Goal: Transaction & Acquisition: Purchase product/service

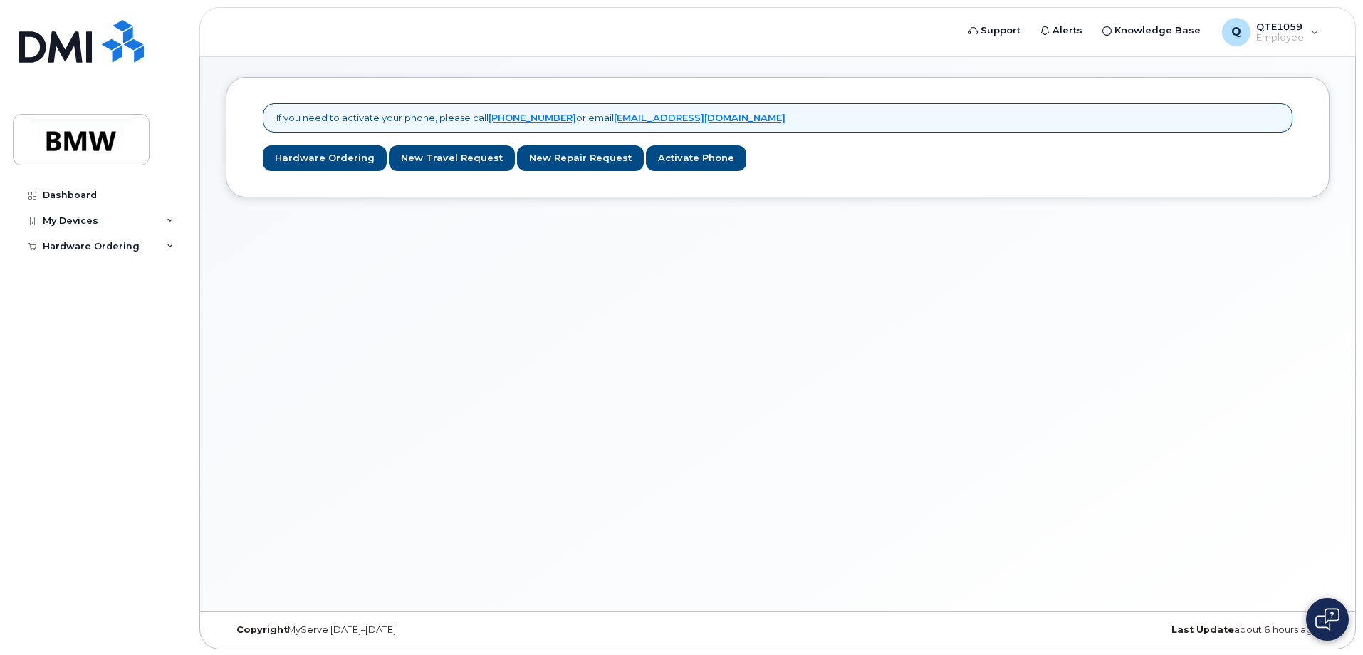
scroll to position [7, 0]
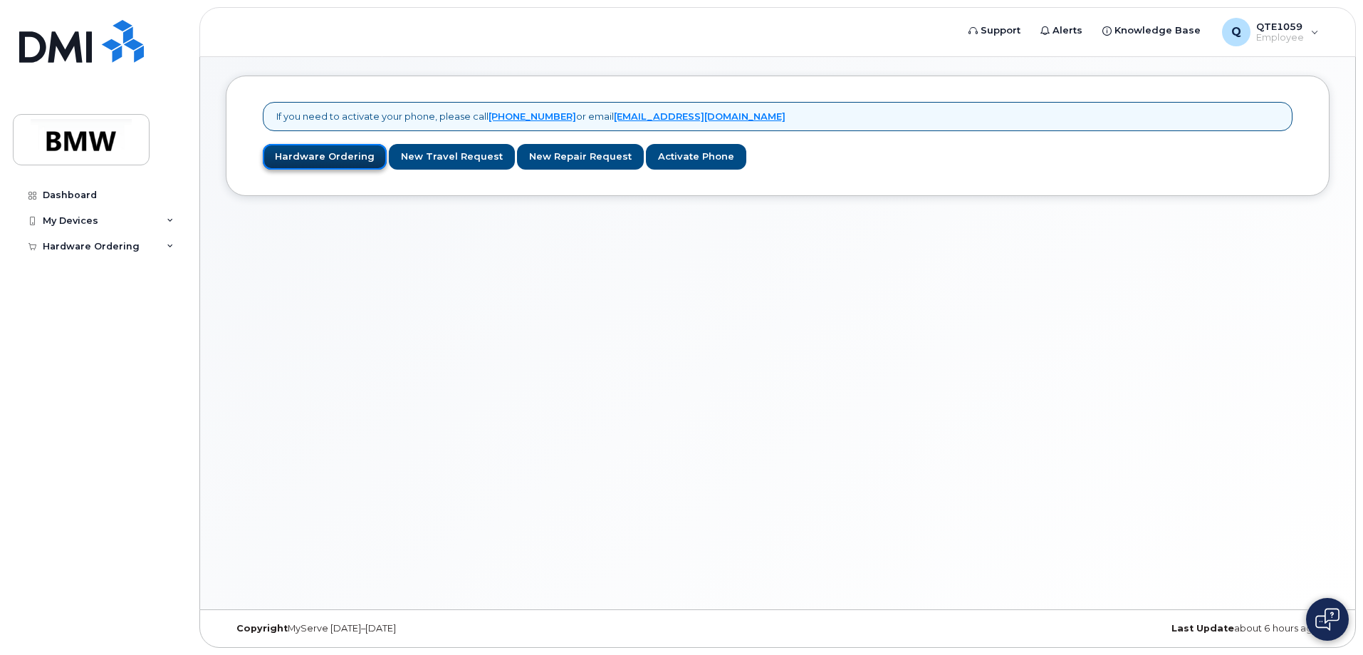
click at [318, 158] on link "Hardware Ordering" at bounding box center [325, 157] width 124 height 26
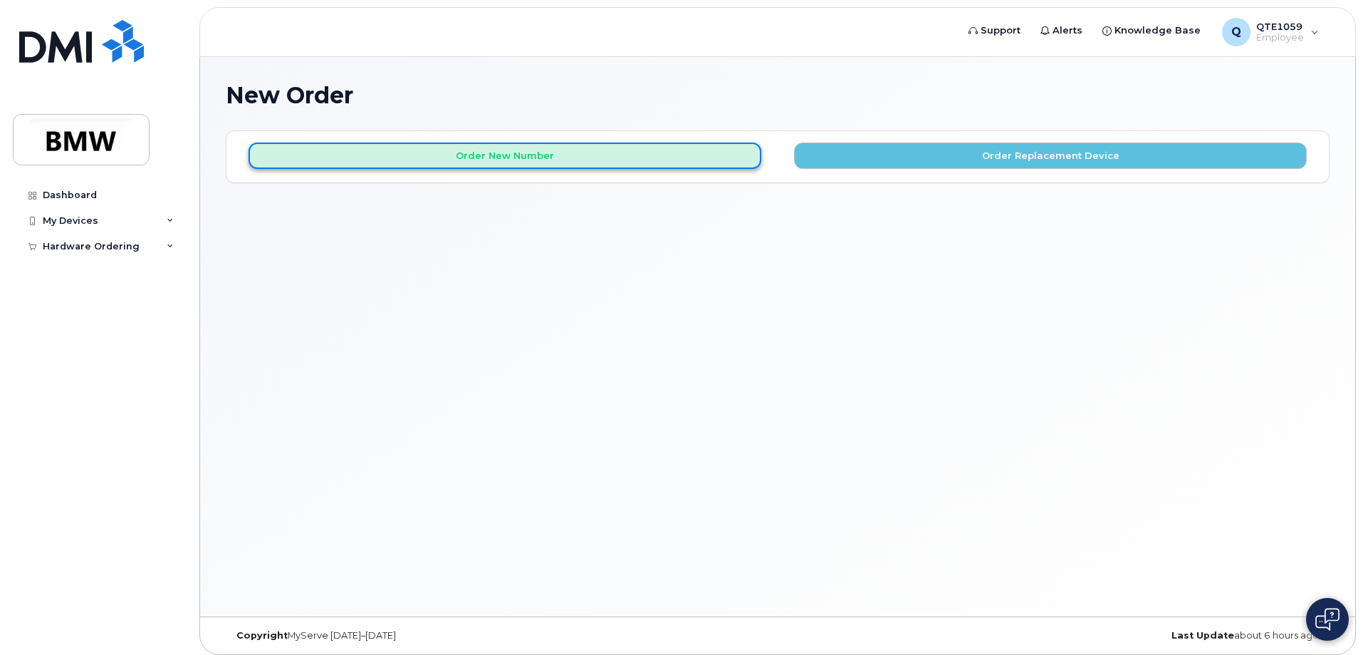
click at [655, 159] on button "Order New Number" at bounding box center [505, 155] width 513 height 26
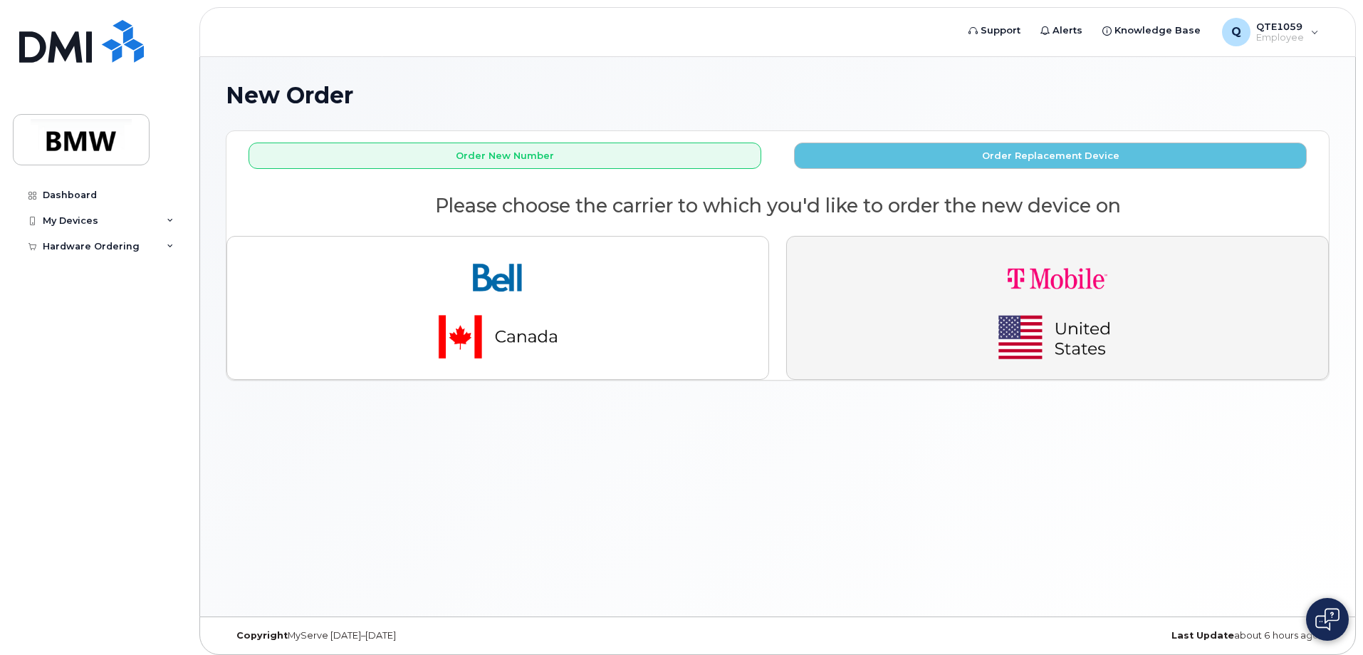
click at [1094, 282] on img "button" at bounding box center [1057, 308] width 199 height 120
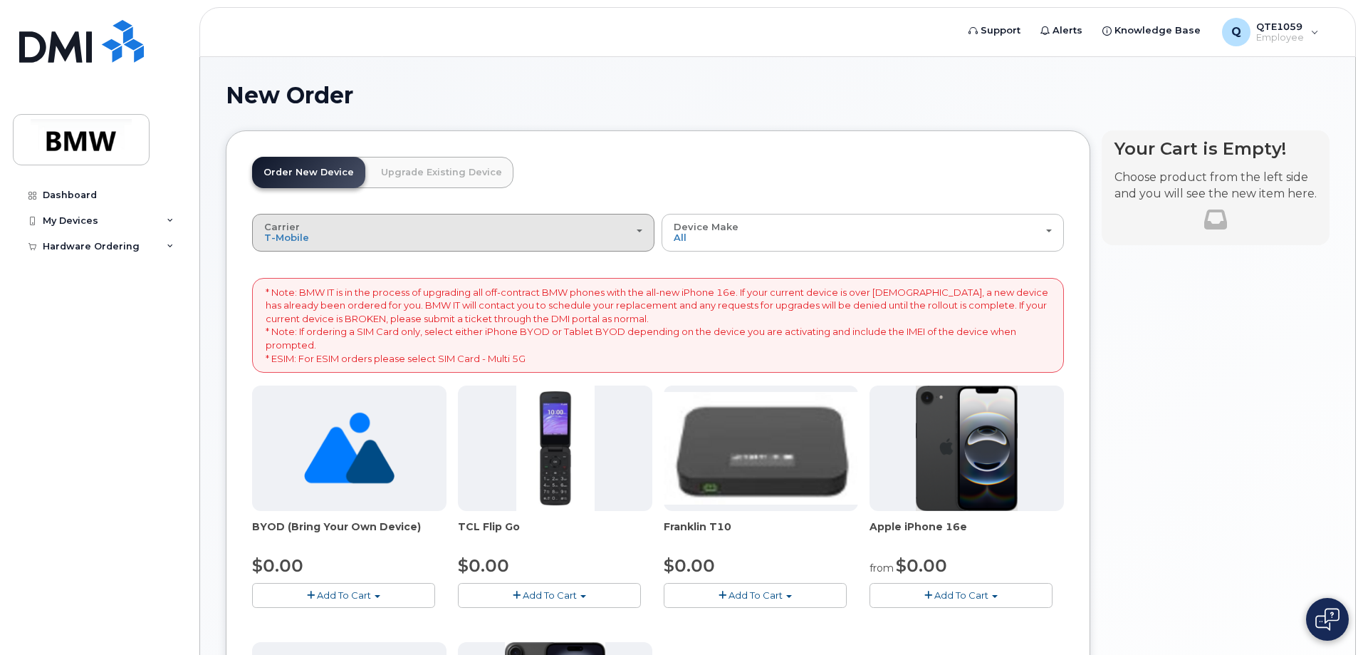
click at [563, 229] on div "Carrier Bell T-Mobile" at bounding box center [453, 233] width 378 height 22
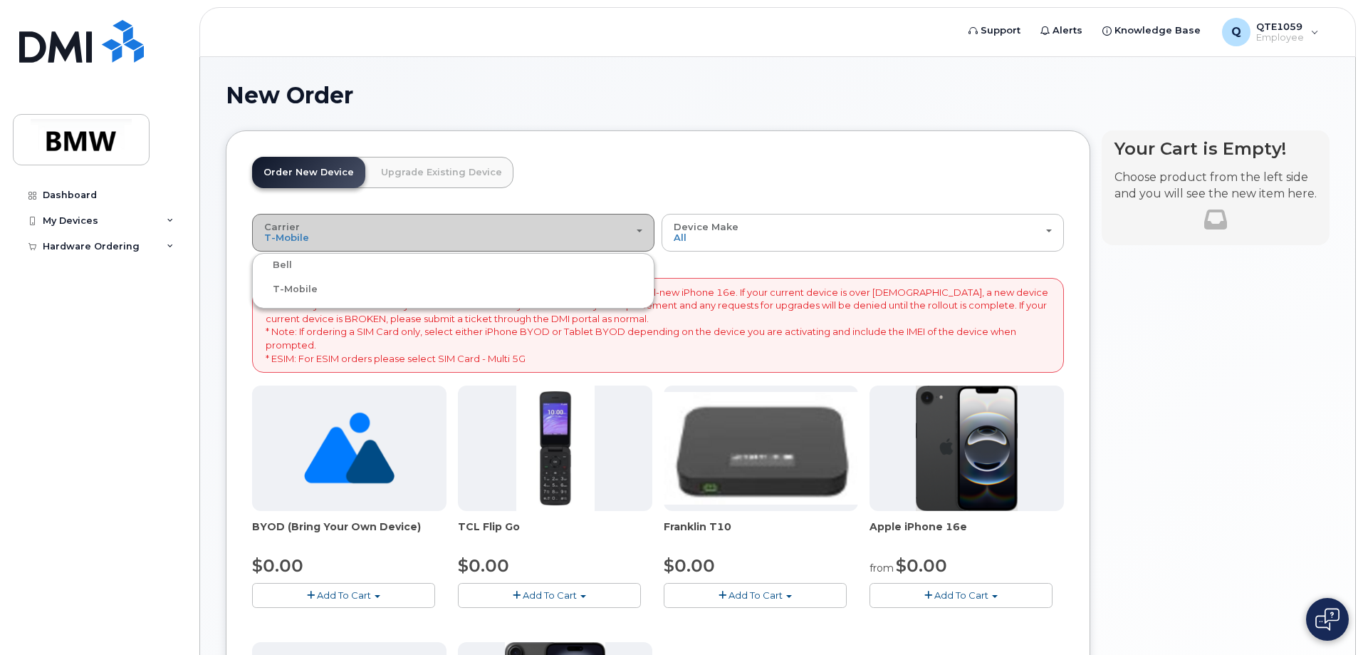
click at [563, 229] on div "Carrier Bell T-Mobile" at bounding box center [453, 233] width 378 height 22
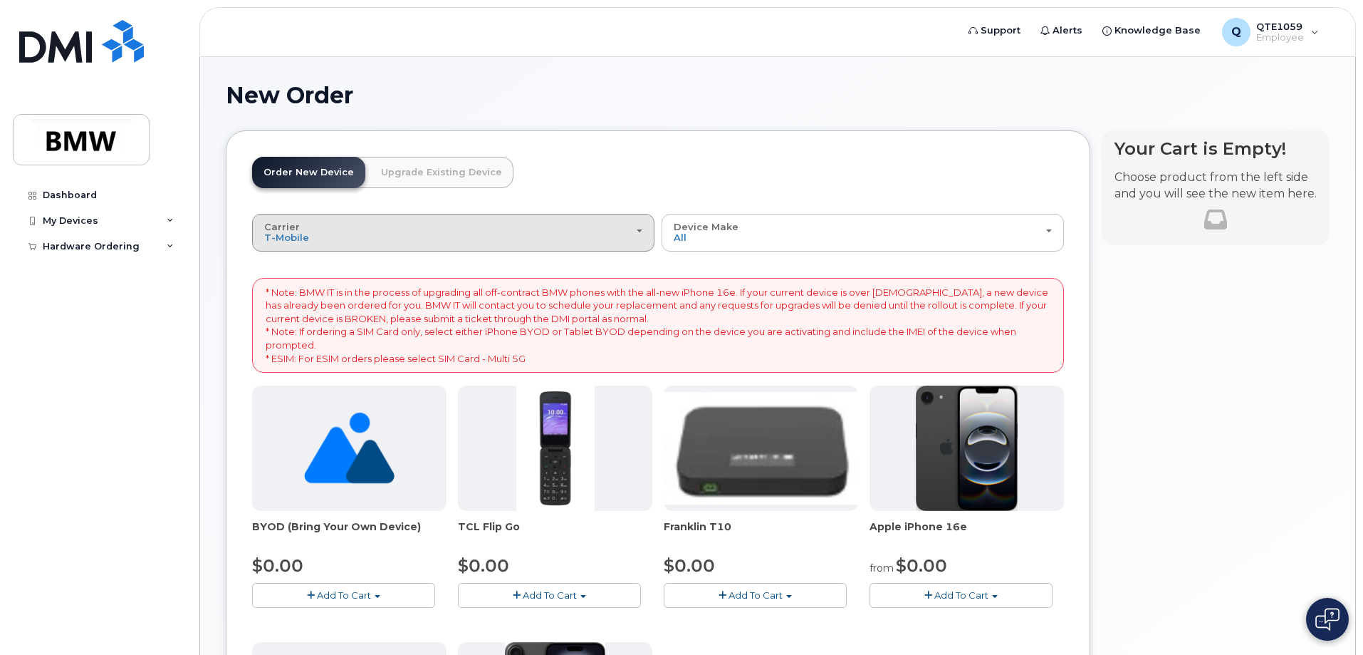
click at [568, 229] on div "Carrier Bell T-Mobile" at bounding box center [453, 233] width 378 height 22
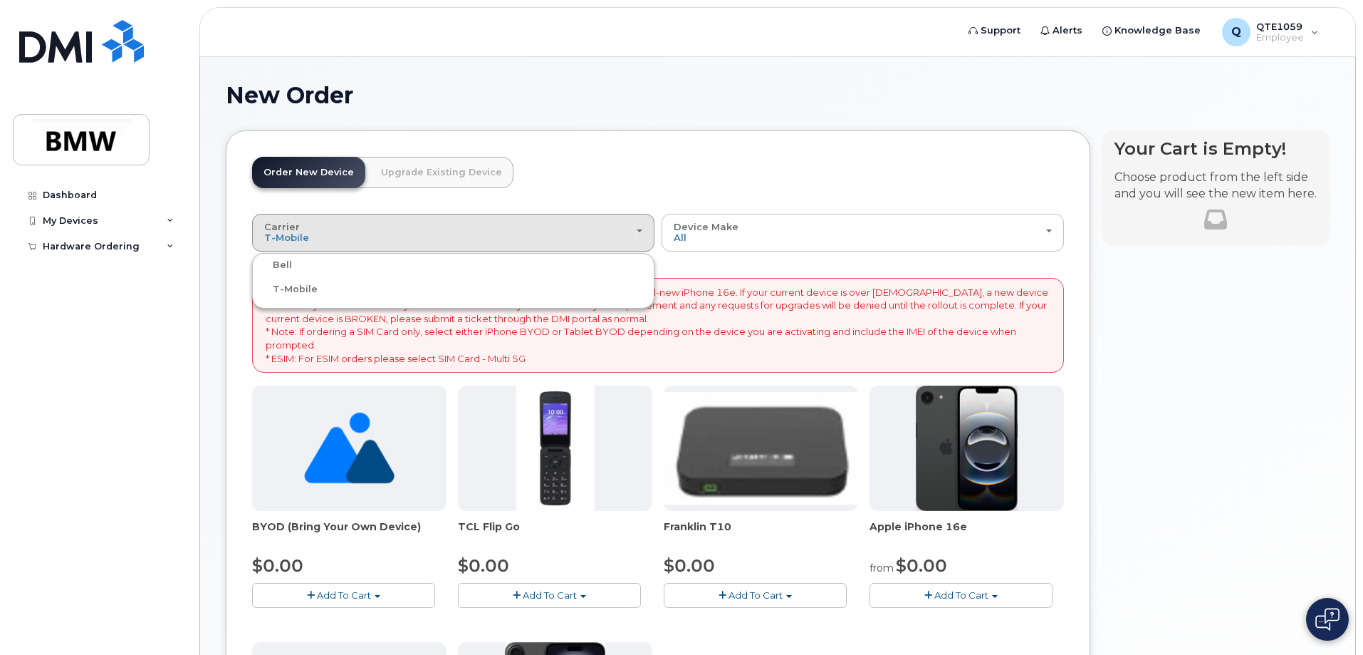
click at [800, 123] on div "New Order" at bounding box center [778, 107] width 1104 height 48
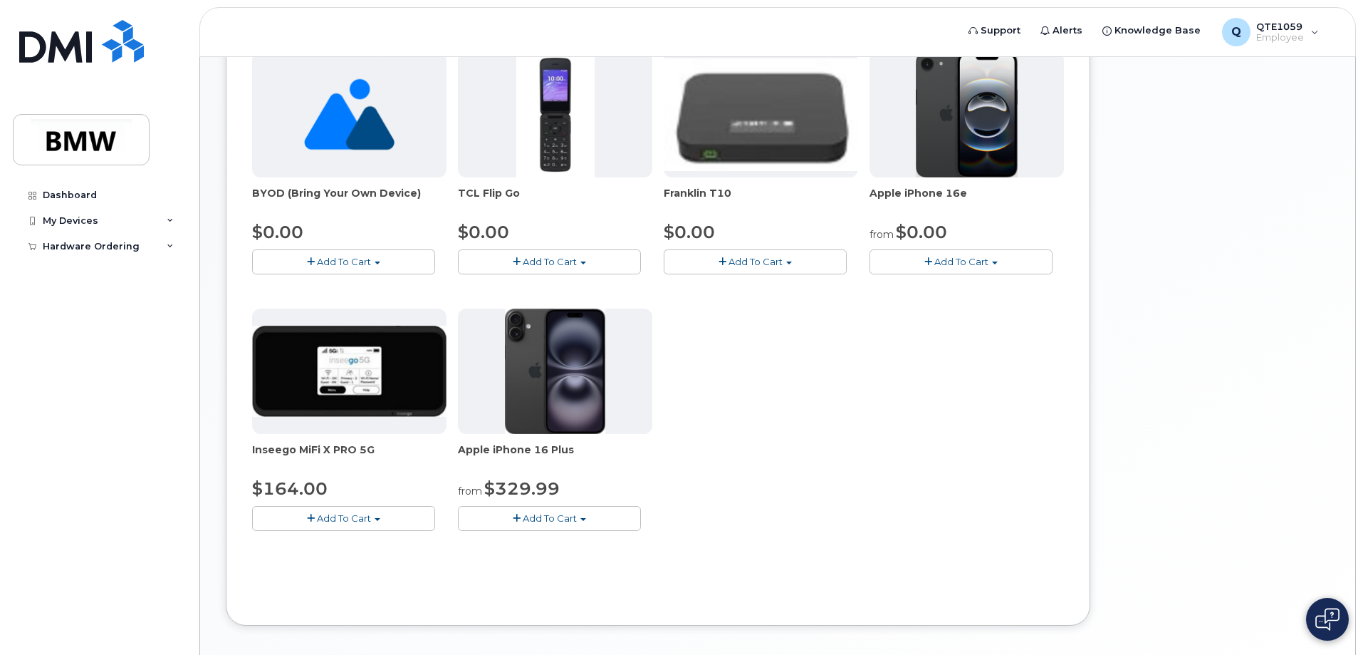
scroll to position [356, 0]
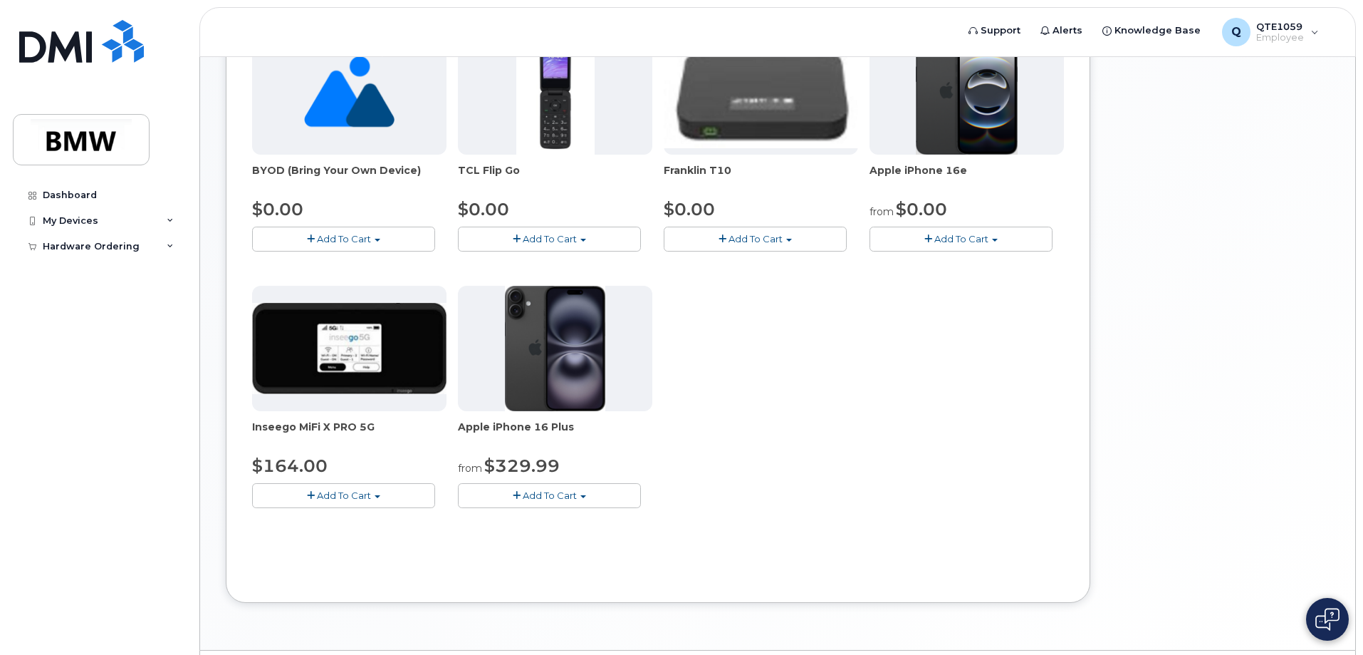
click at [946, 236] on span "Add To Cart" at bounding box center [961, 238] width 54 height 11
click at [970, 266] on link "$0.00 - 30 Month Activation (128GB)" at bounding box center [975, 265] width 205 height 18
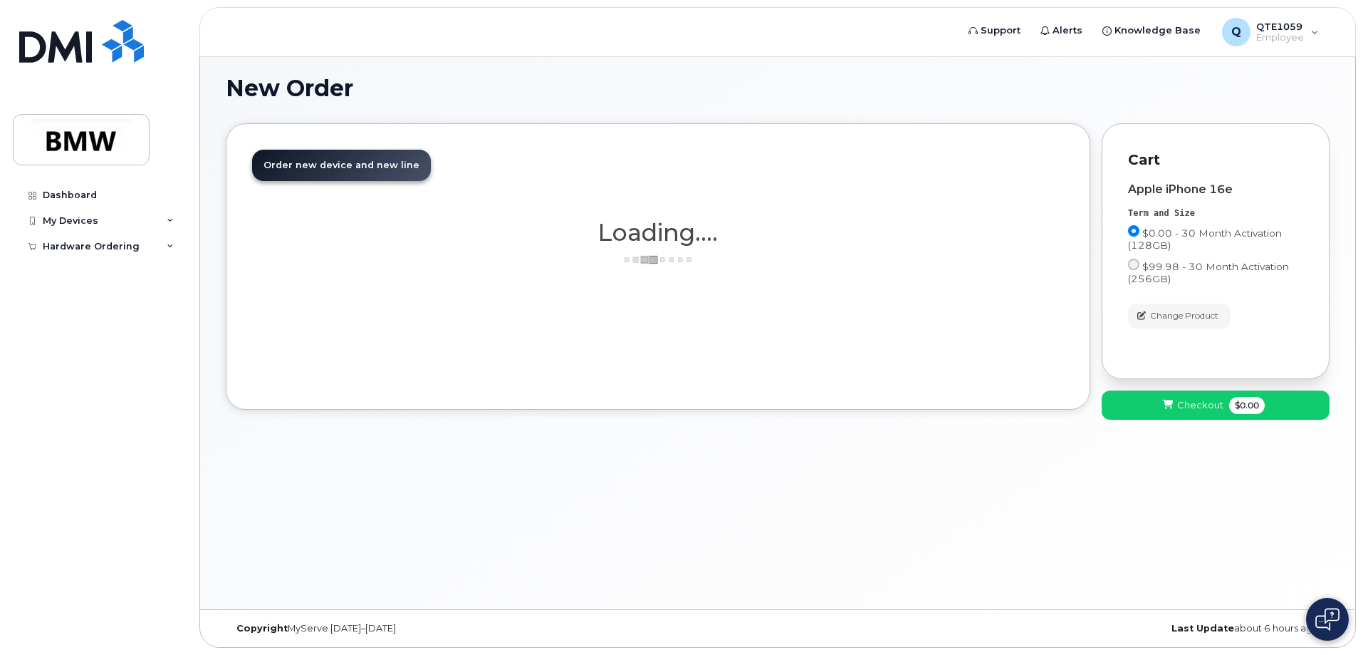
scroll to position [7, 0]
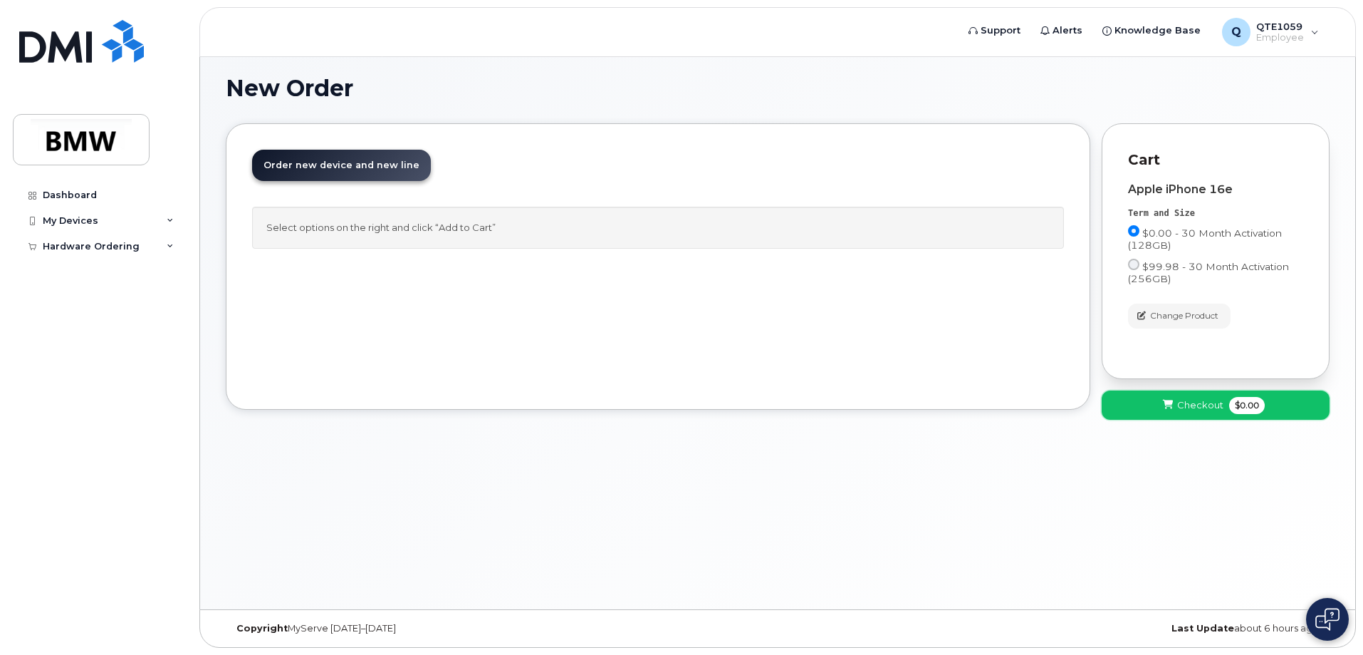
click at [1177, 394] on button "Checkout $0.00" at bounding box center [1216, 404] width 228 height 29
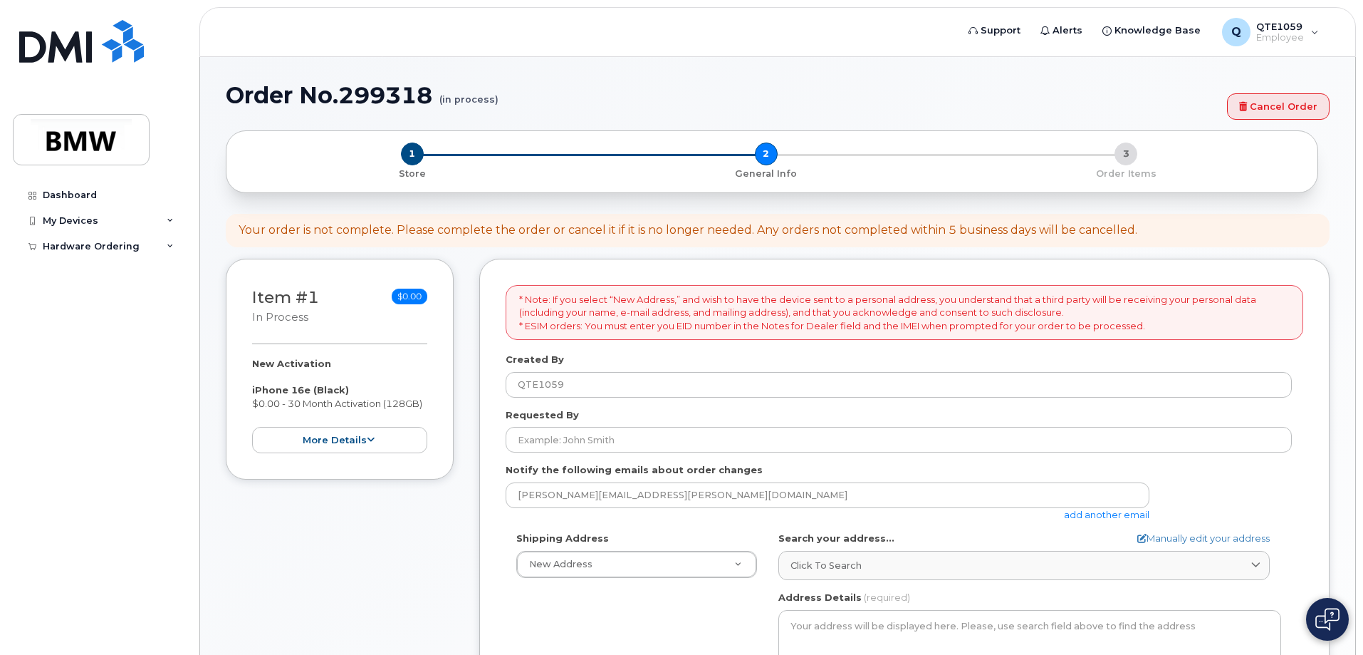
select select
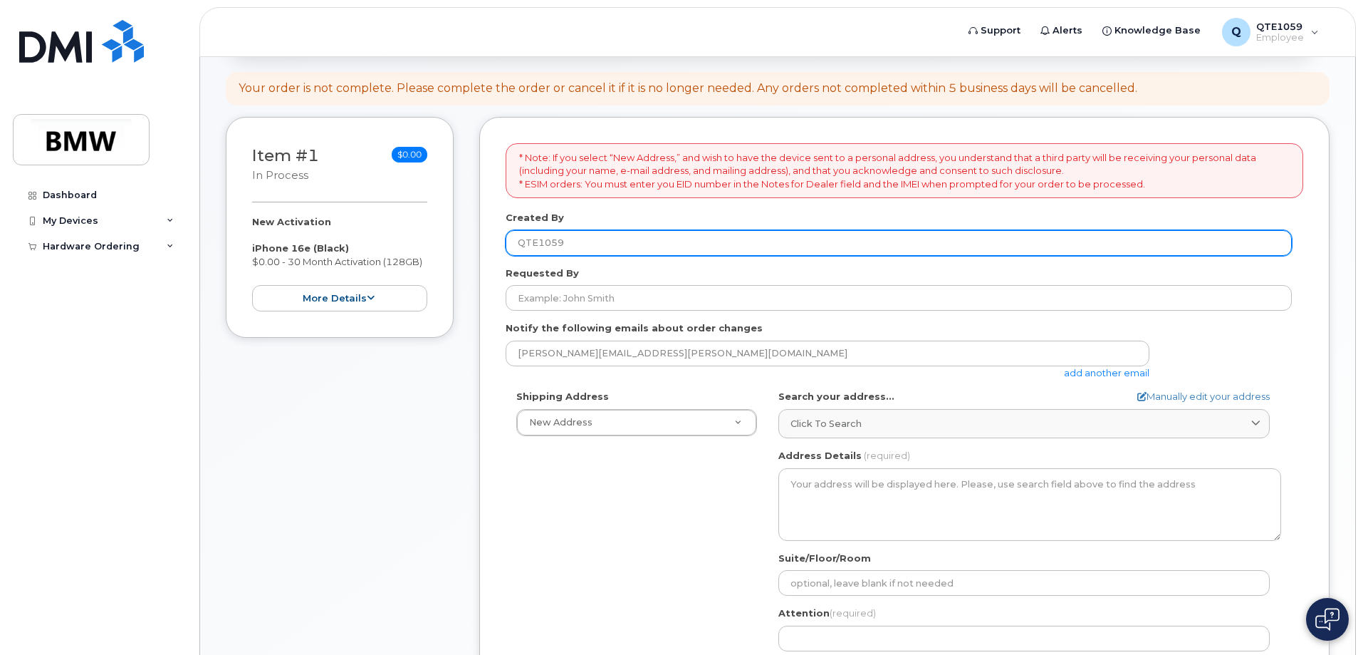
scroll to position [142, 0]
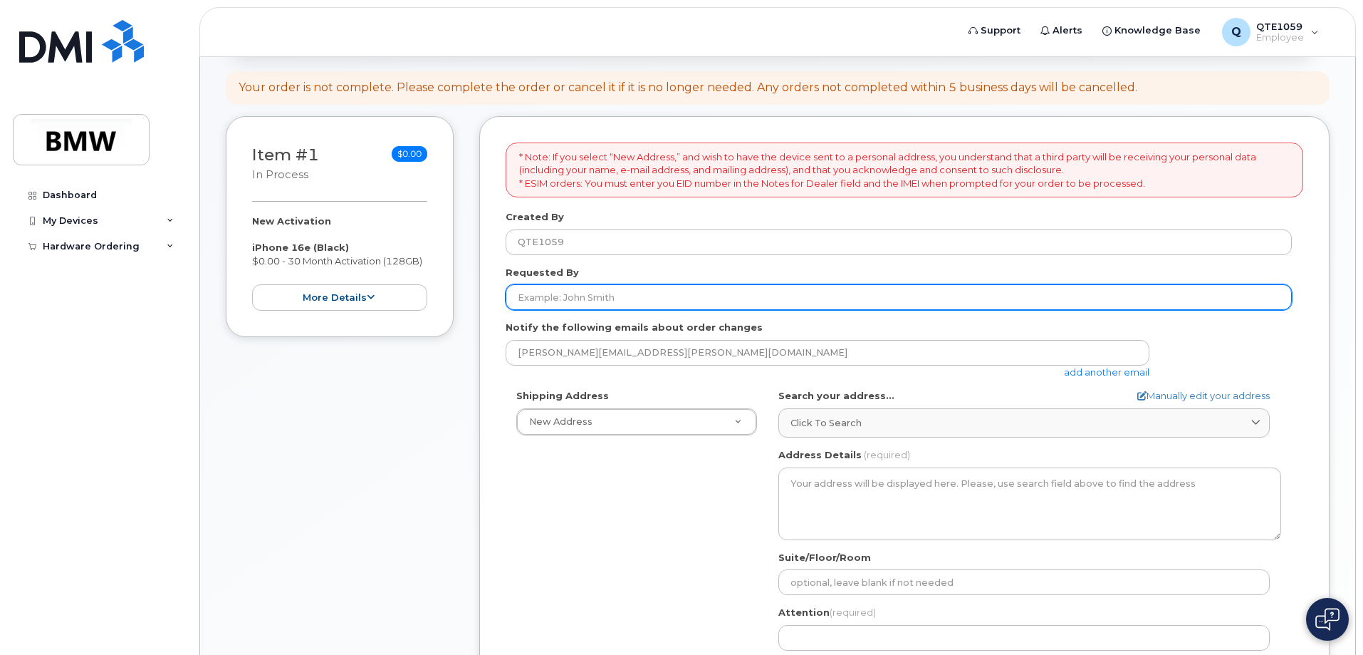
click at [576, 299] on input "Requested By" at bounding box center [899, 297] width 786 height 26
type input "Pamela Vazquez"
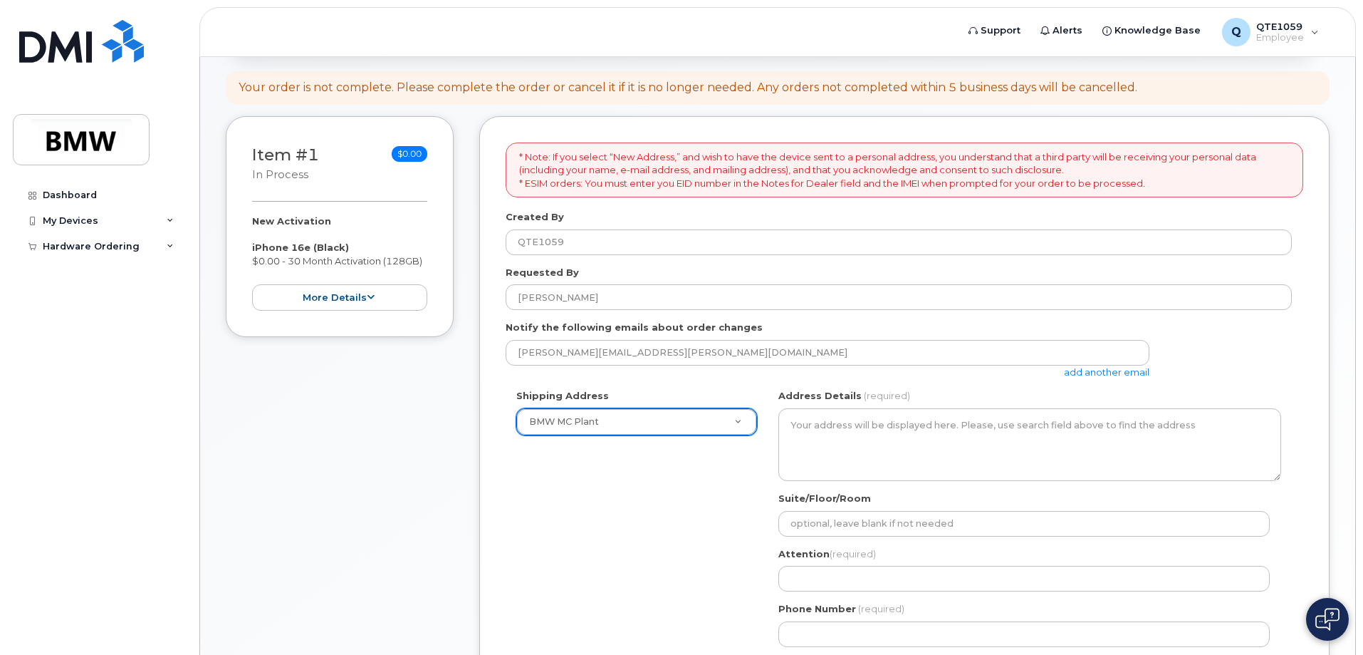
select select
type textarea "1400 Highway 101 S GREER SC 29651-6731 UNITED STATES Greer South Carolina 29651…"
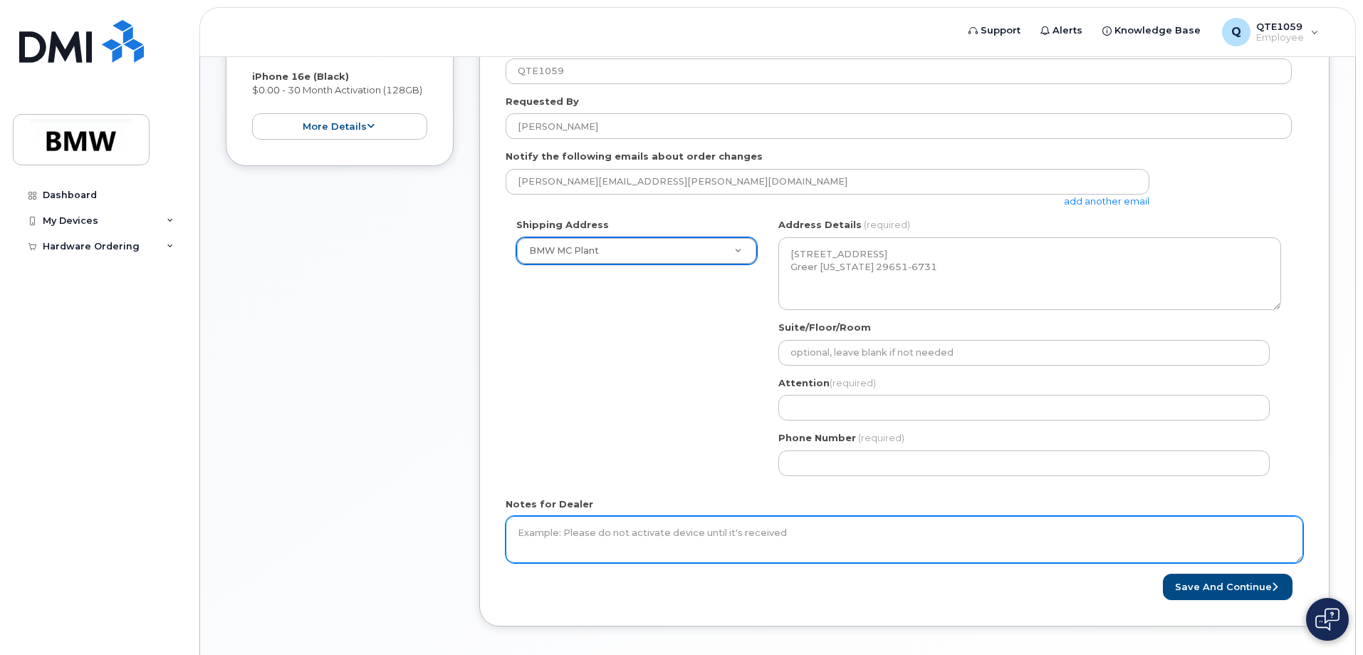
scroll to position [356, 0]
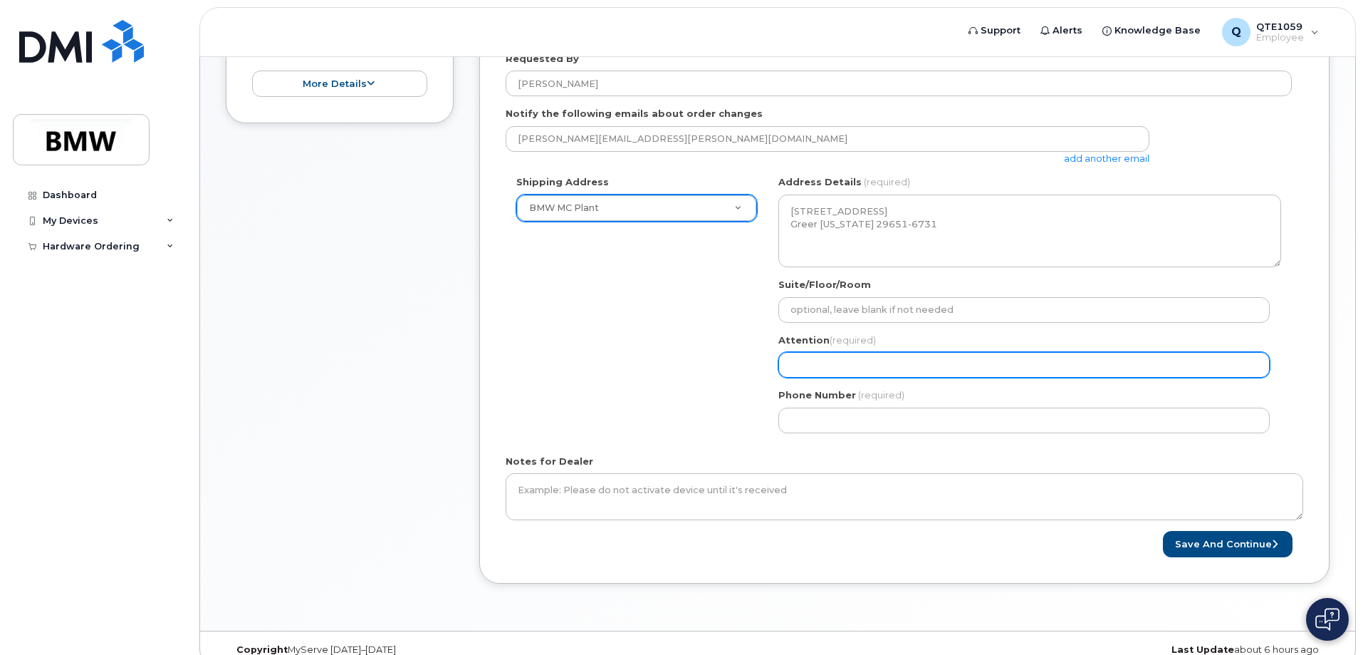
click at [840, 364] on input "Attention (required)" at bounding box center [1023, 365] width 491 height 26
select select
type input "P"
select select
type input "Pa"
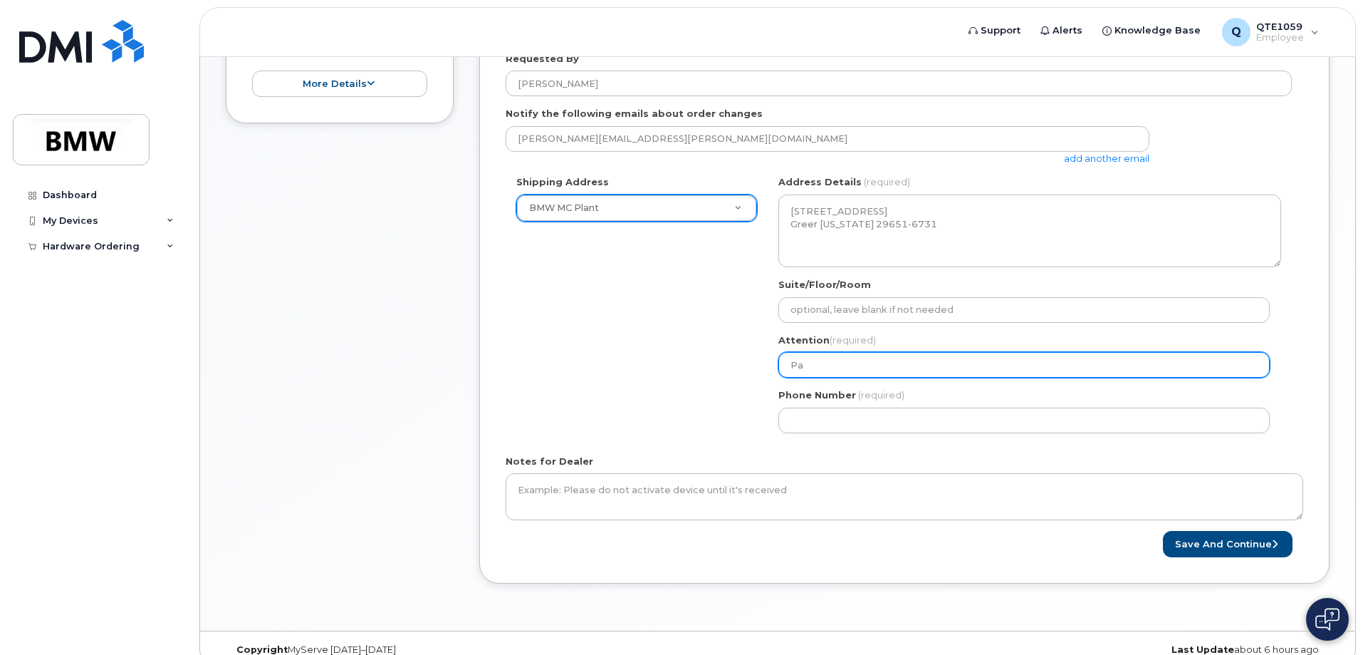
select select
type input "Pam"
select select
type input "Pame"
select select
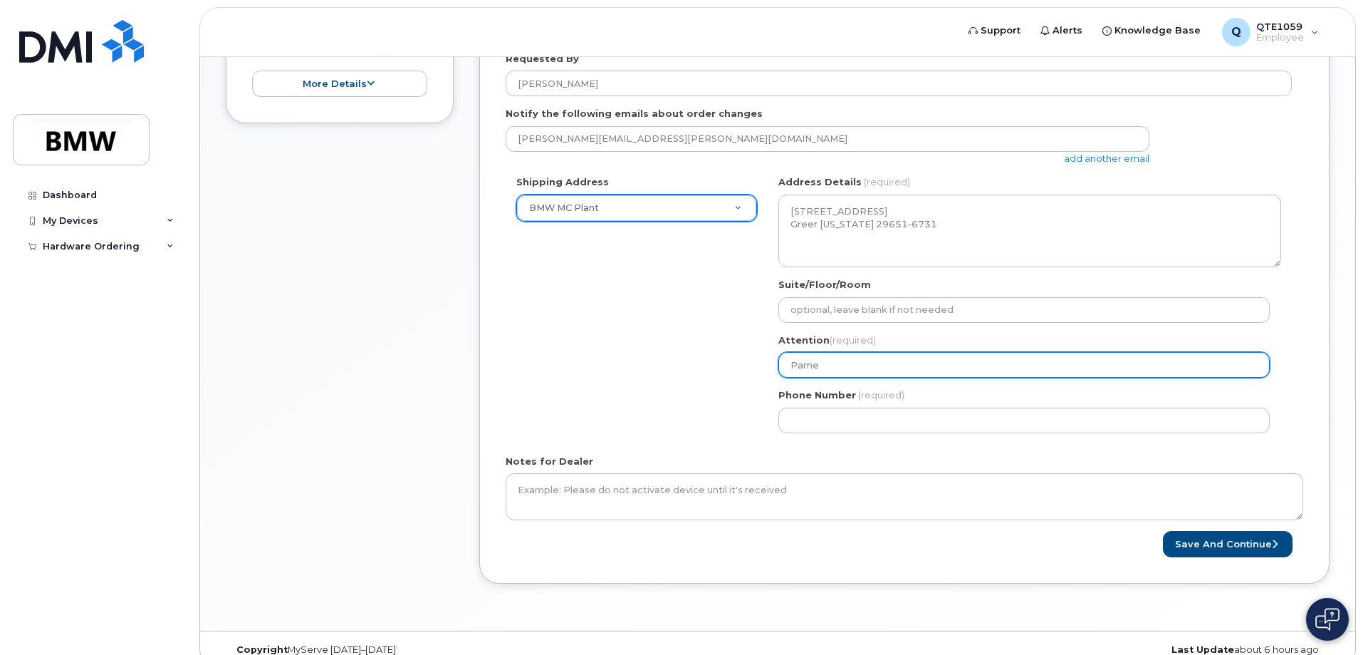
type input "Pamel"
select select
type input "Pamela"
select select
type input "Pamela V"
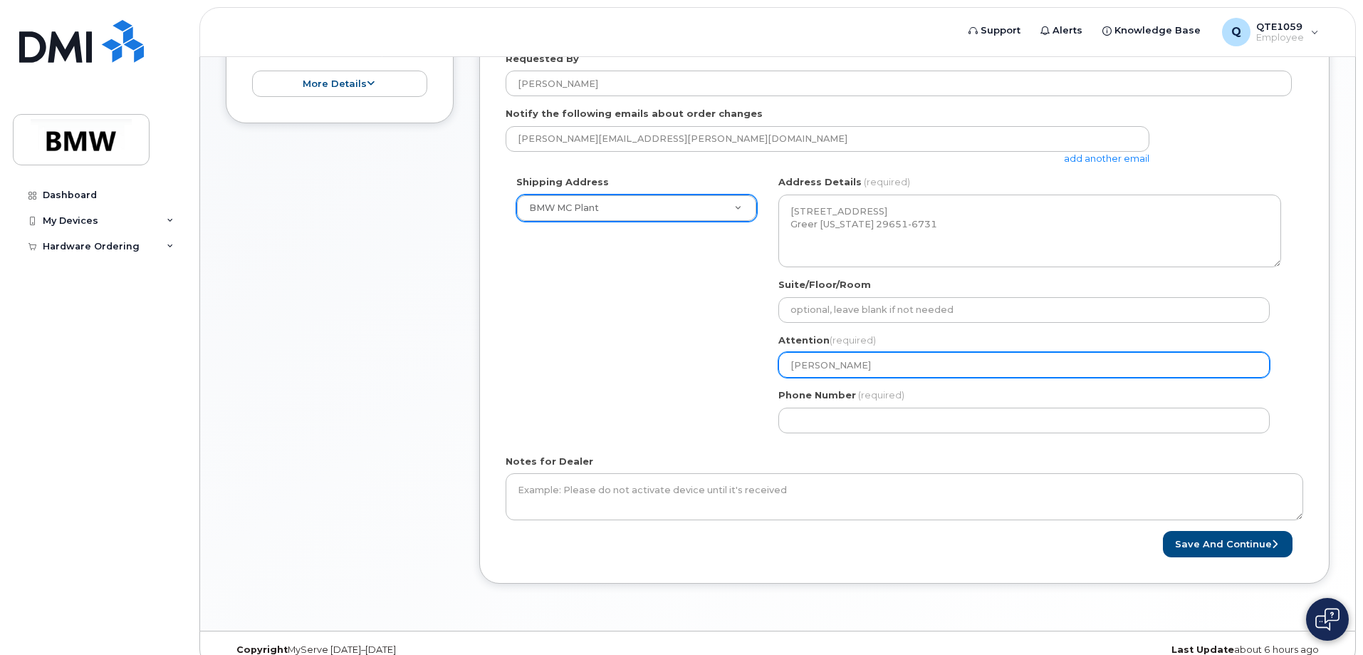
select select
type input "Pamela Va"
select select
type input "Pamela Vaz"
select select
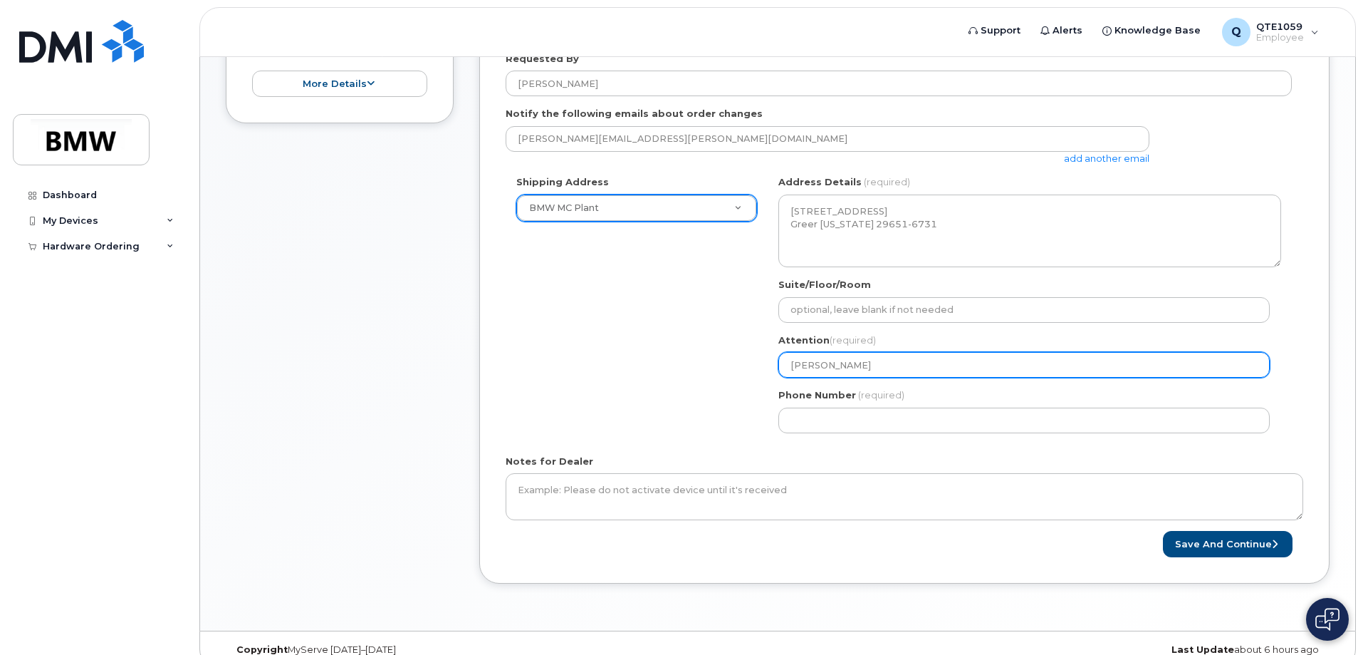
type input "Pamela Vazq"
select select
type input "Pamela Vazqu"
select select
type input "Pamela Vazque"
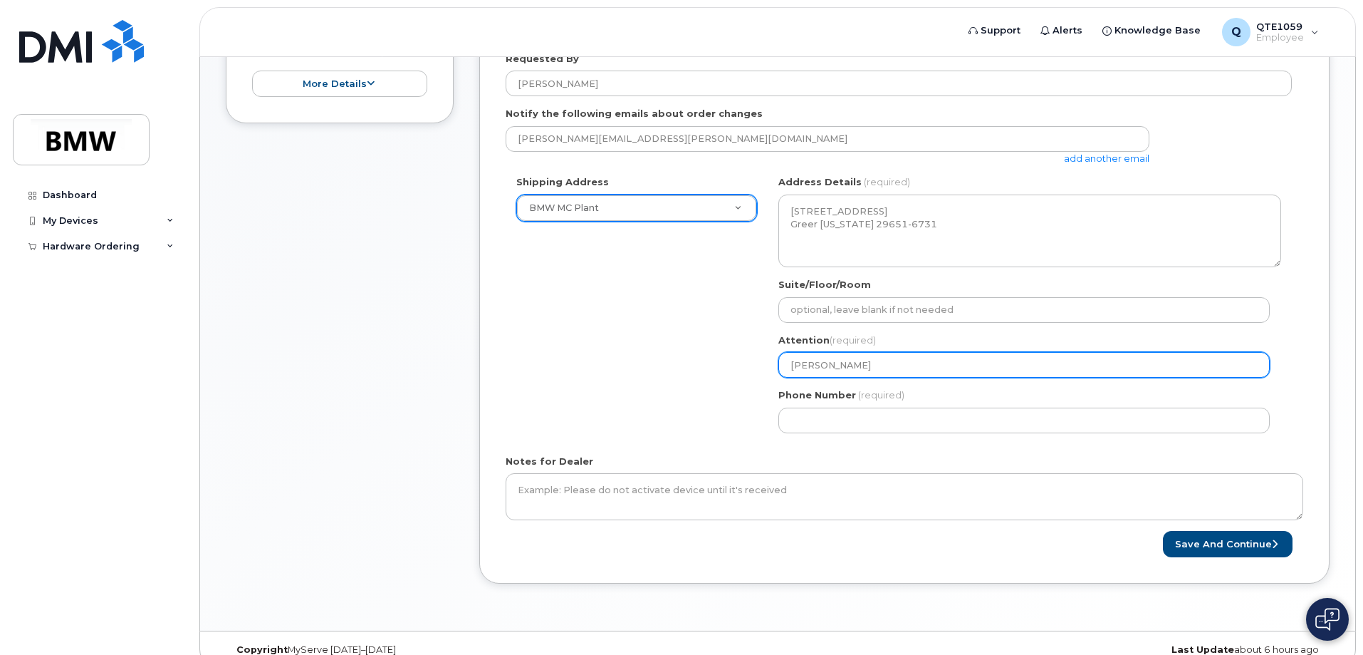
select select
type input "[PERSON_NAME]"
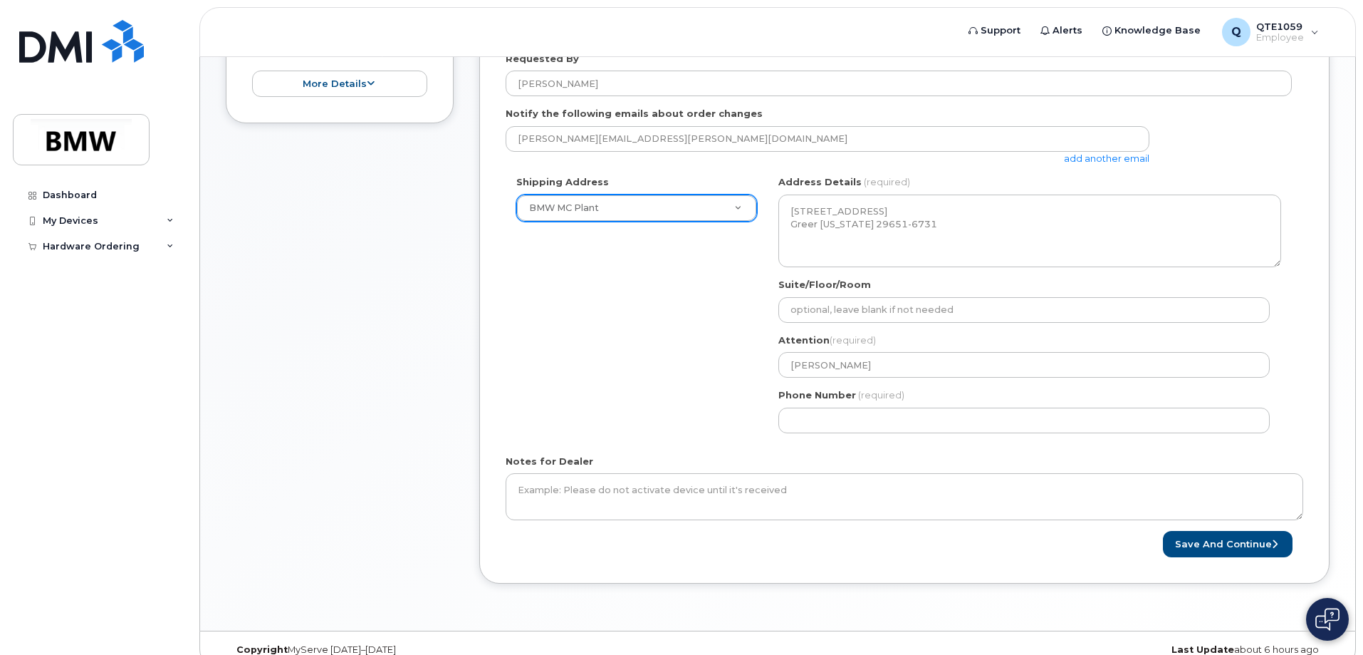
click at [986, 440] on div "SC Greer Search your address... Manually edit your address Click to search No a…" at bounding box center [1030, 309] width 524 height 268
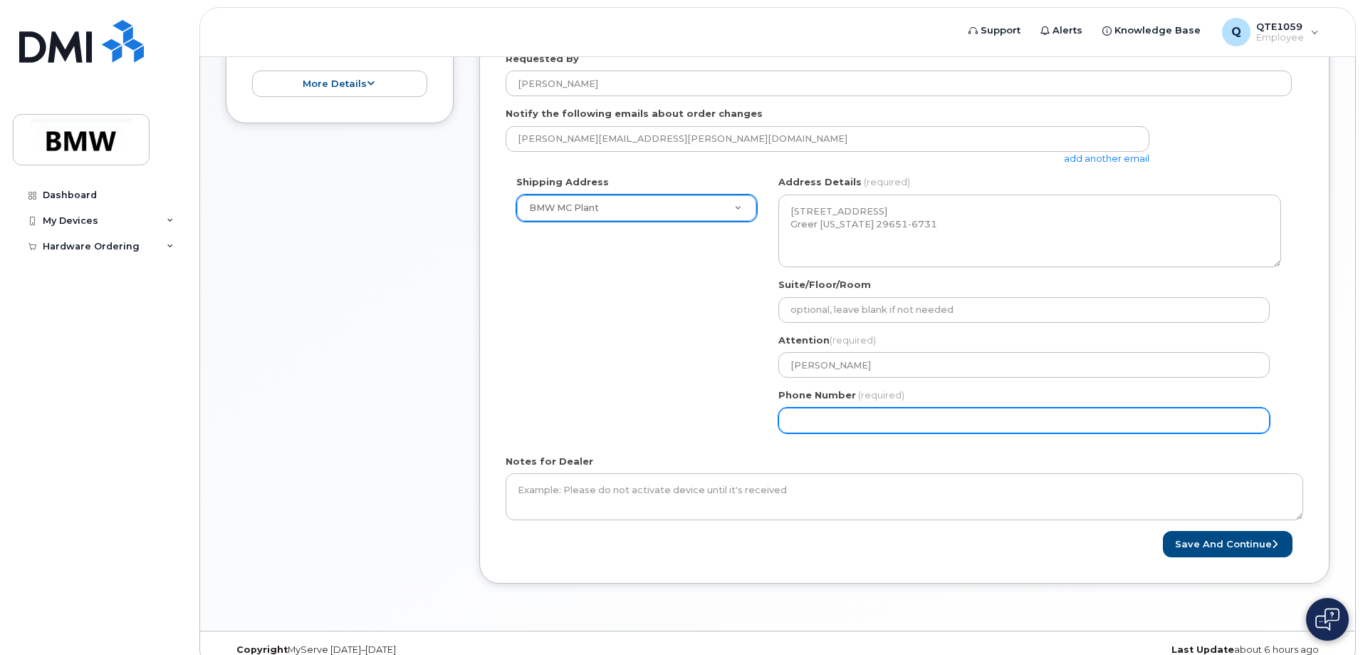
click at [985, 424] on input "Phone Number" at bounding box center [1023, 420] width 491 height 26
type input "-1"
select select
type input "864678070"
select select
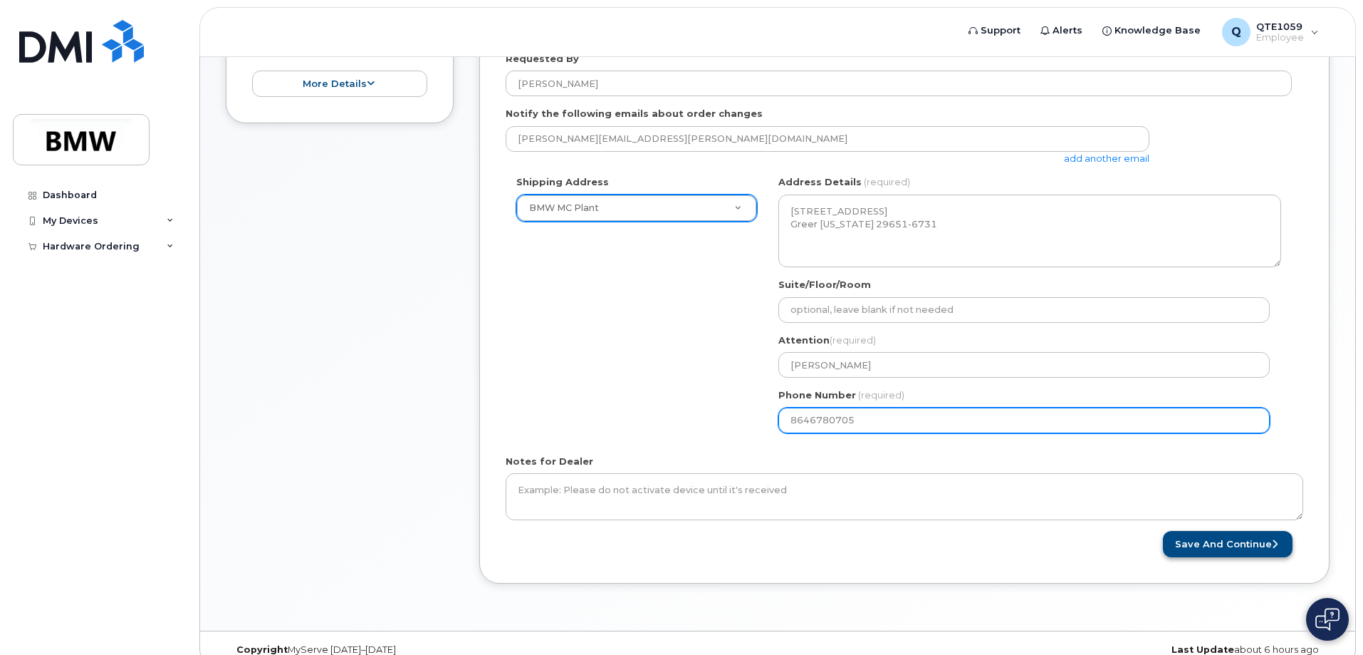
type input "8646780705"
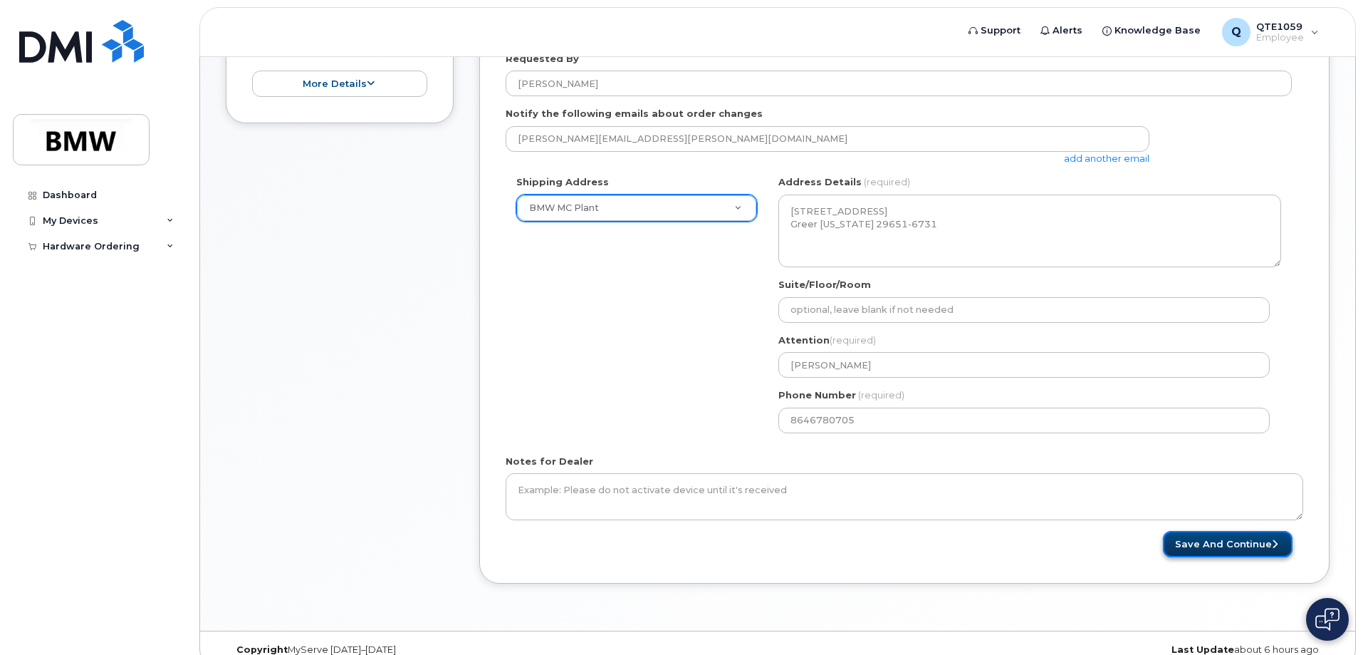
click at [1212, 549] on button "Save and Continue" at bounding box center [1228, 544] width 130 height 26
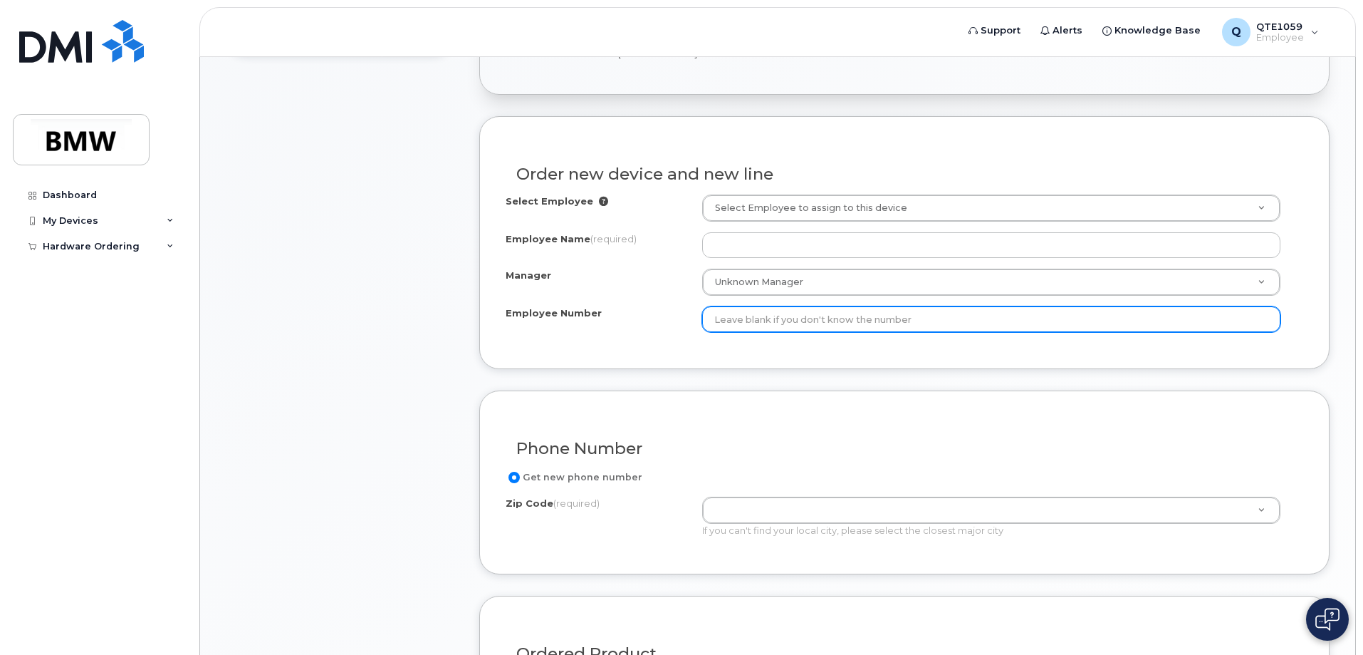
scroll to position [427, 0]
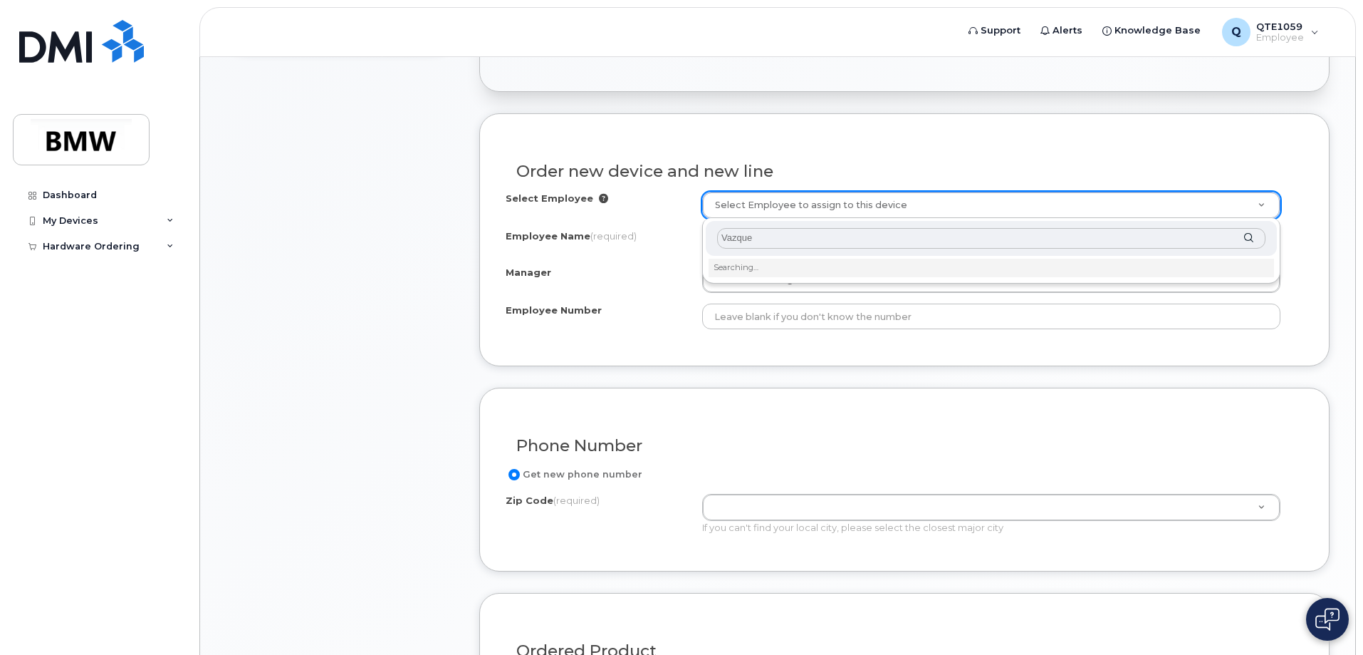
type input "Vazquez"
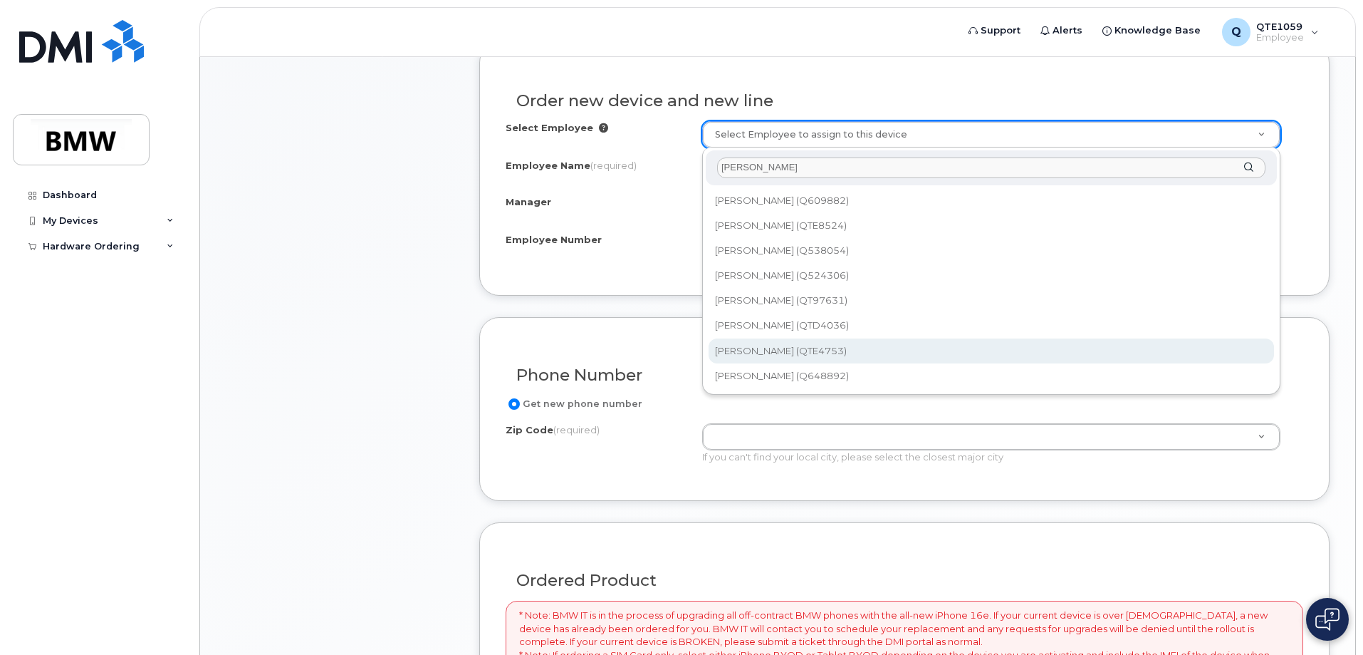
scroll to position [499, 0]
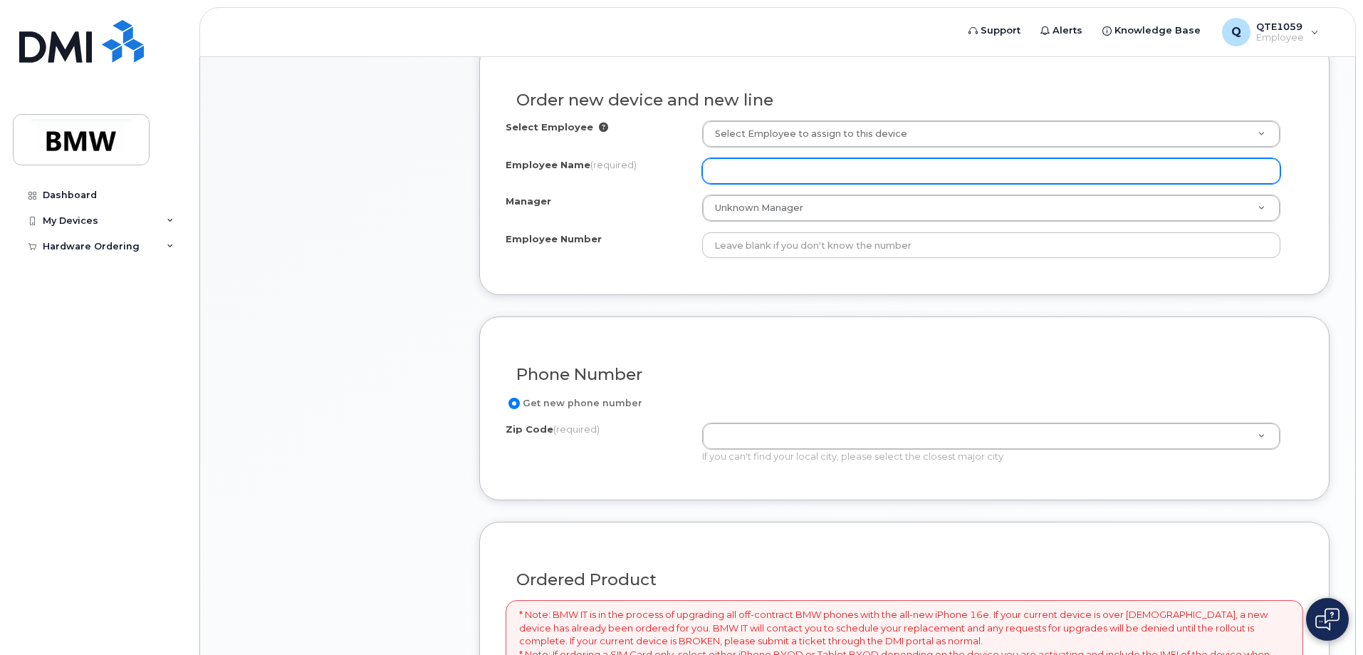
click at [788, 168] on input "Employee Name (required)" at bounding box center [991, 171] width 578 height 26
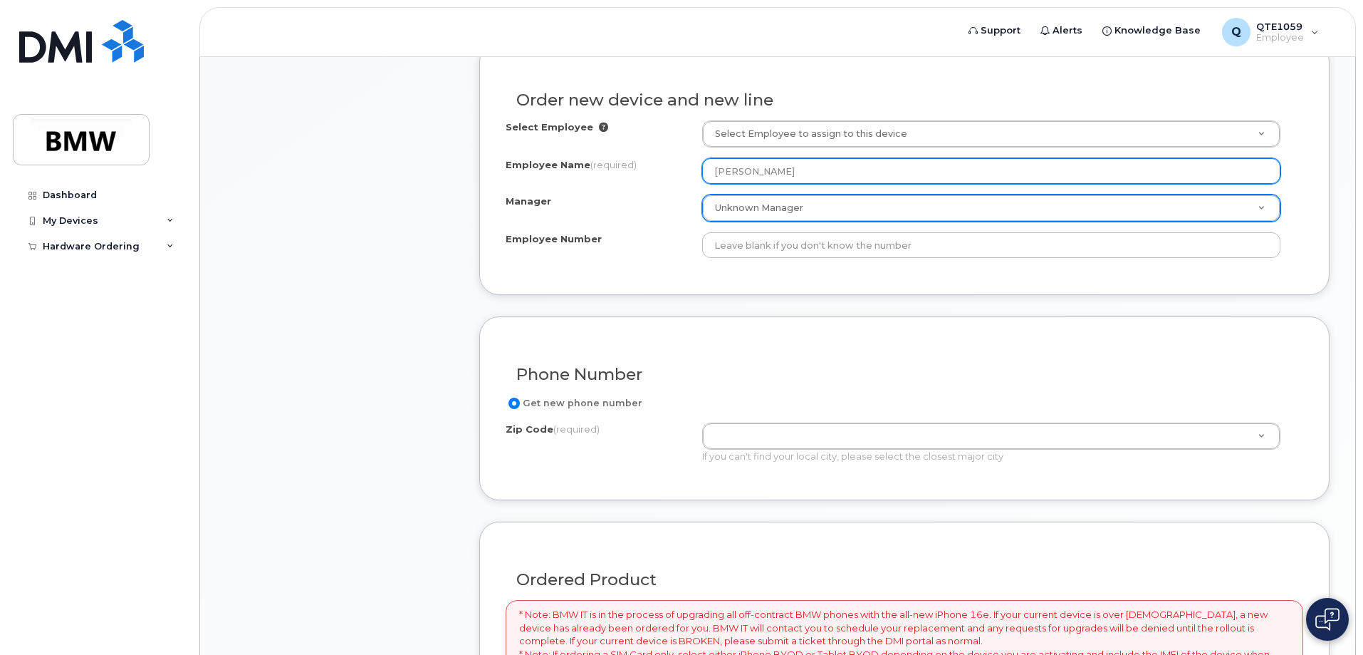
type input "[PERSON_NAME]"
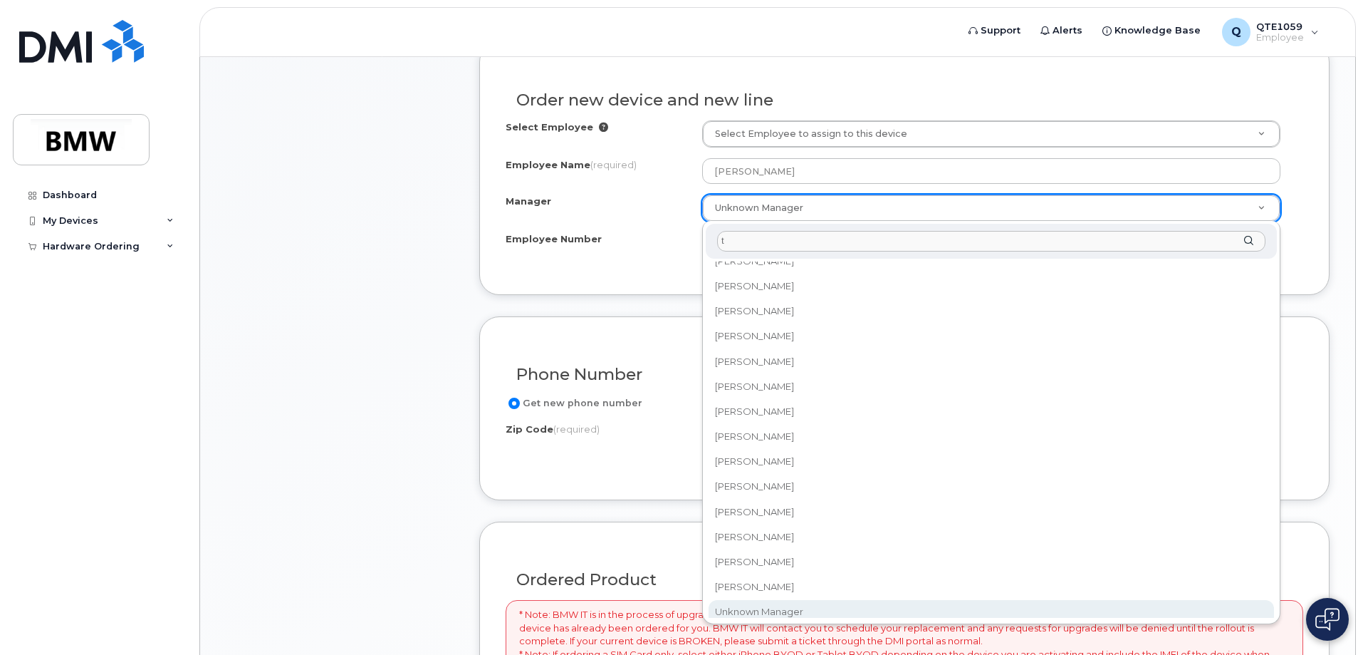
scroll to position [0, 0]
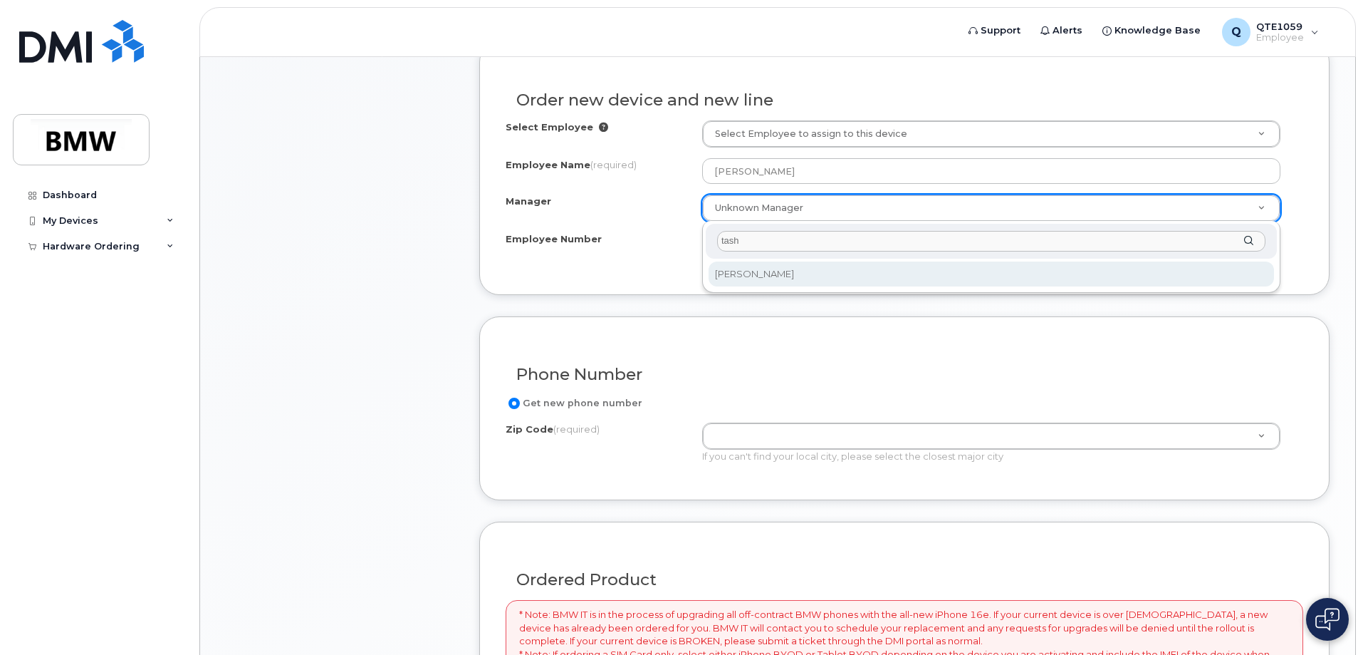
type input "tash"
select select "1900199"
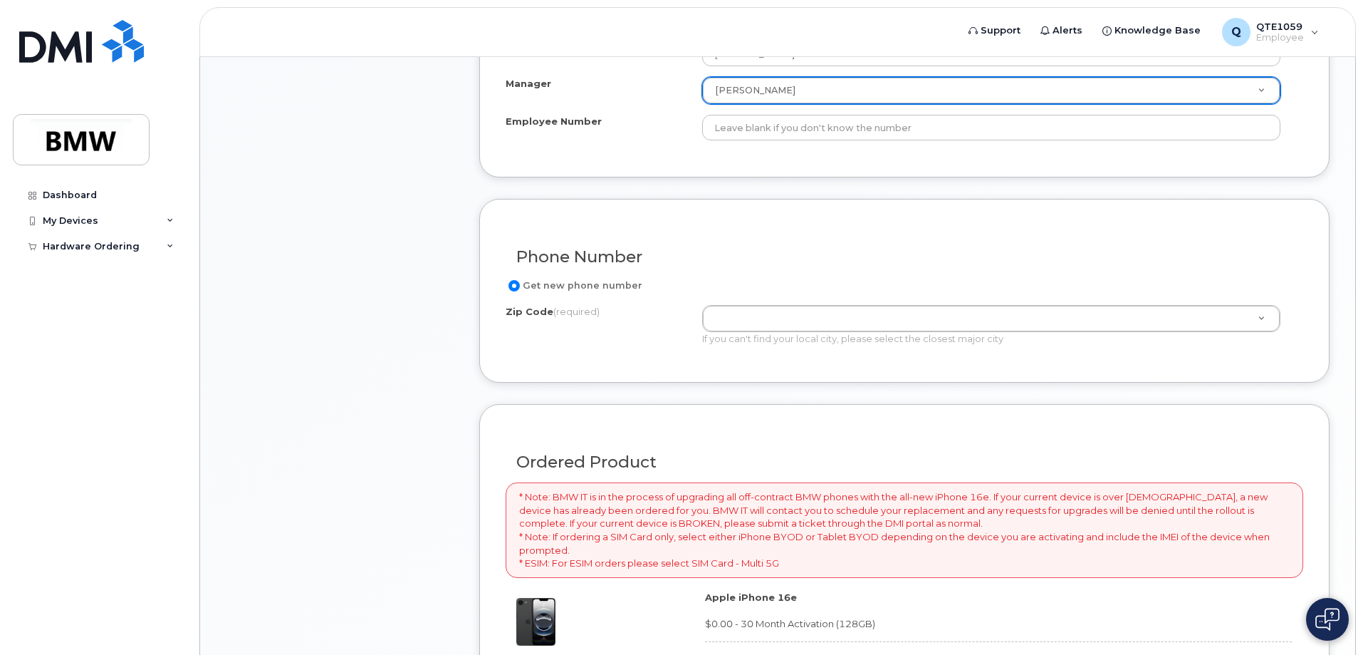
scroll to position [641, 0]
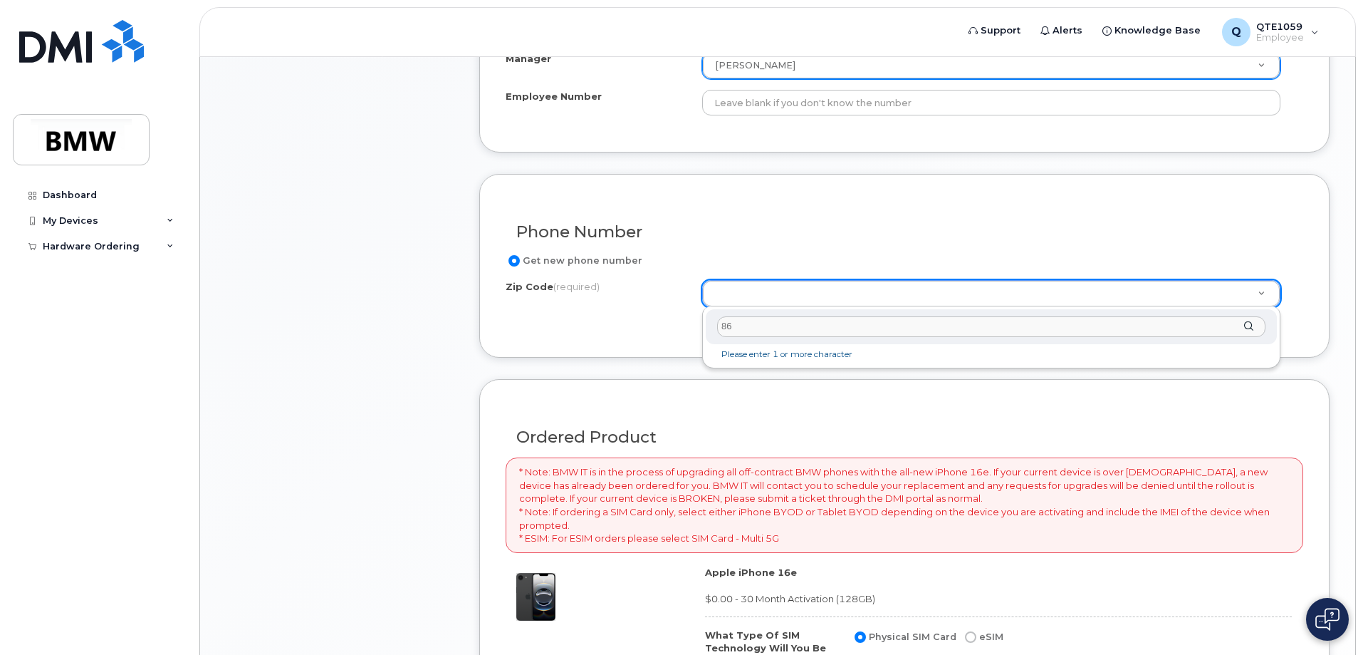
type input "8"
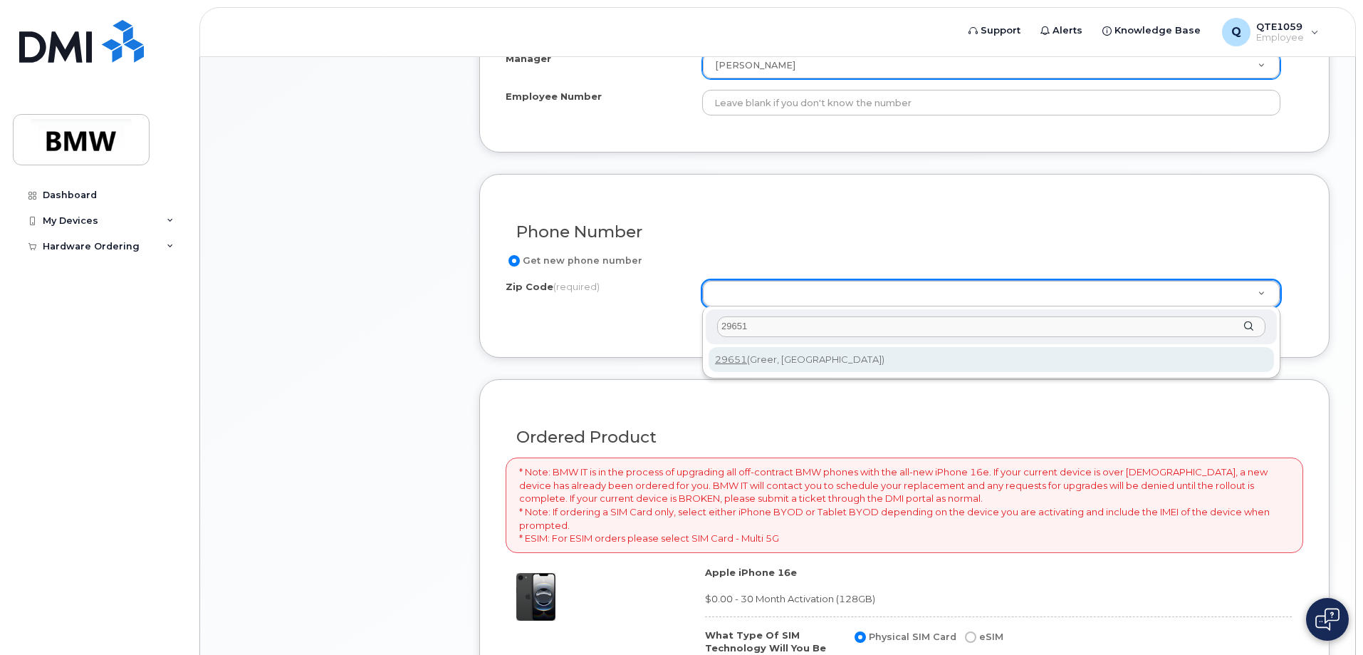
type input "29651"
type input "29651 (Greer, SC)"
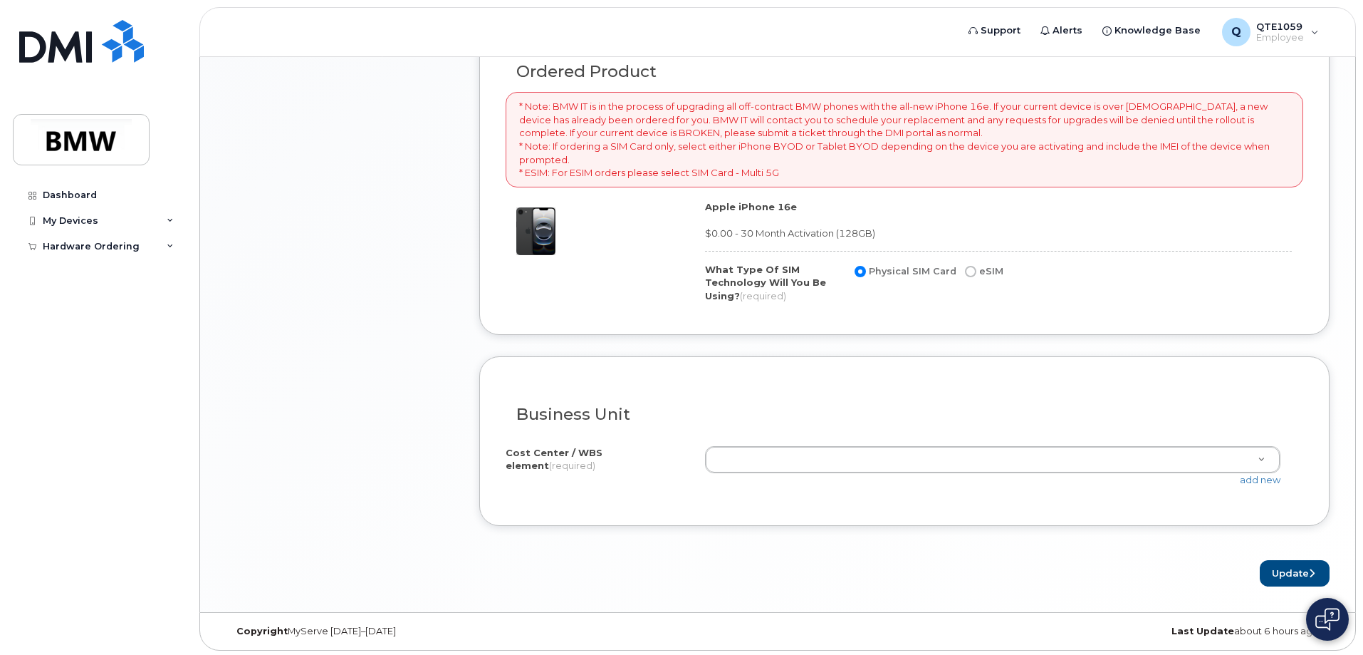
scroll to position [1009, 0]
click at [965, 271] on input "eSIM" at bounding box center [970, 268] width 11 height 11
radio input "true"
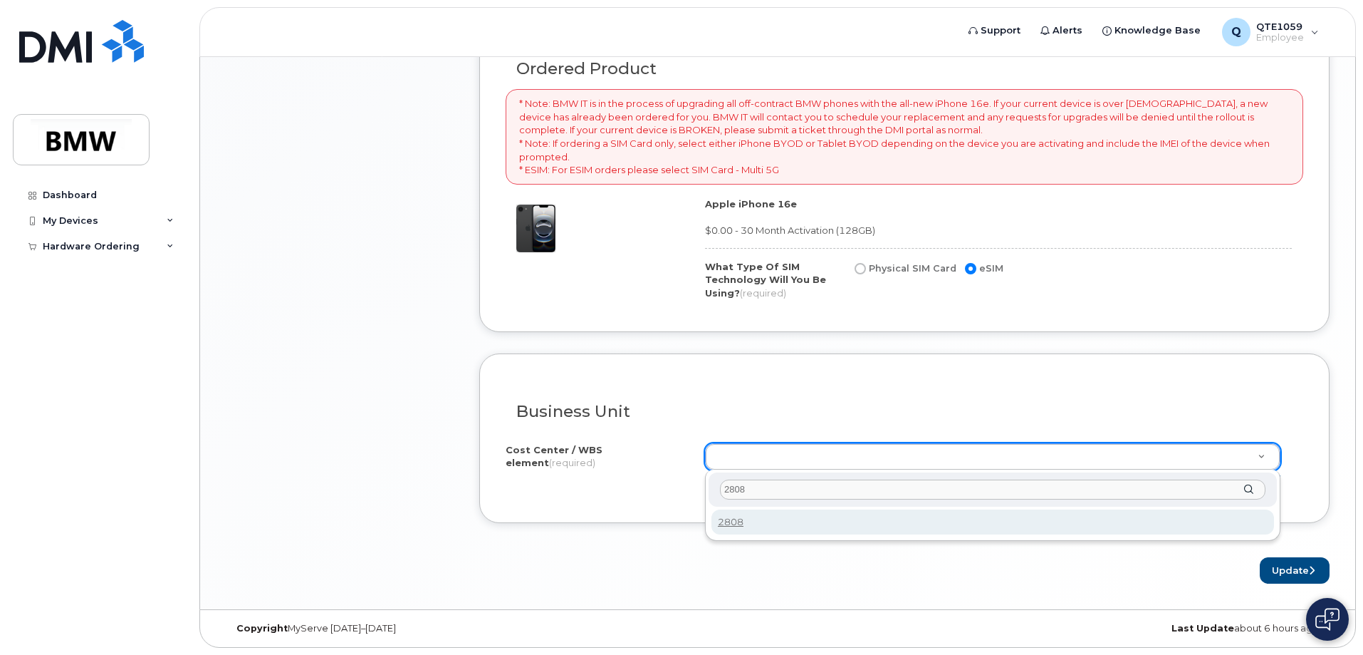
type input "2808"
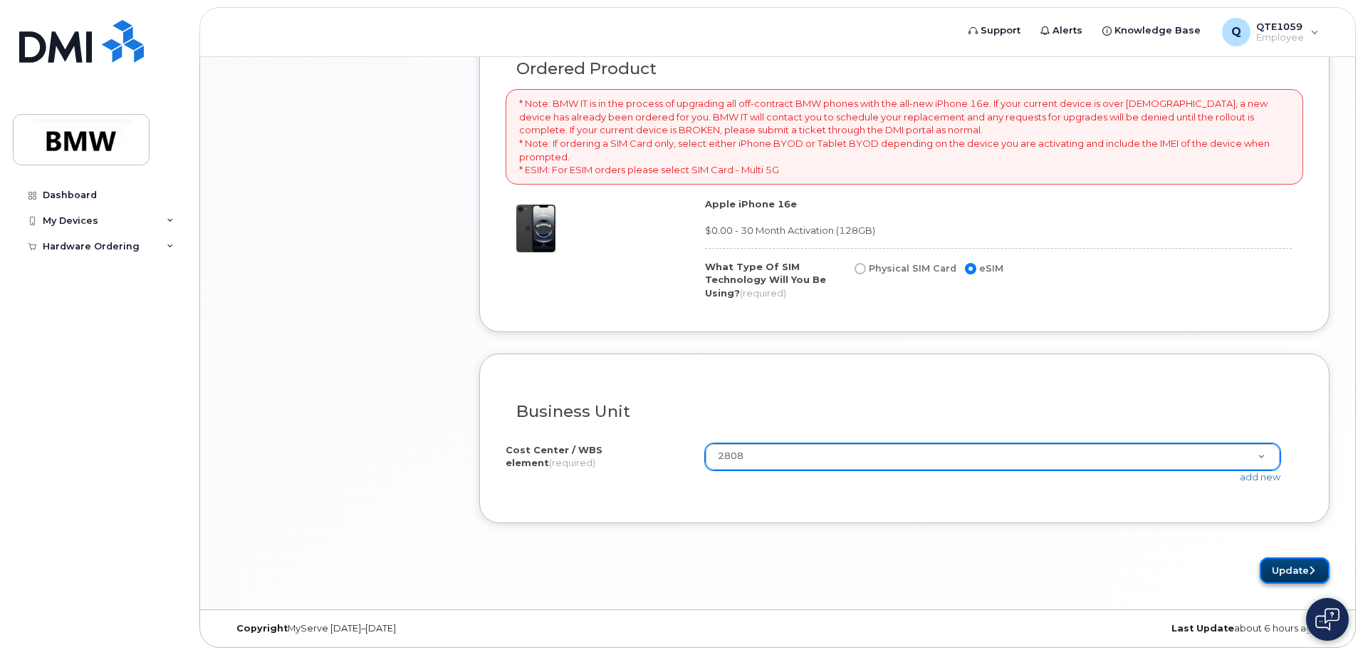
click at [1293, 573] on button "Update" at bounding box center [1295, 570] width 70 height 26
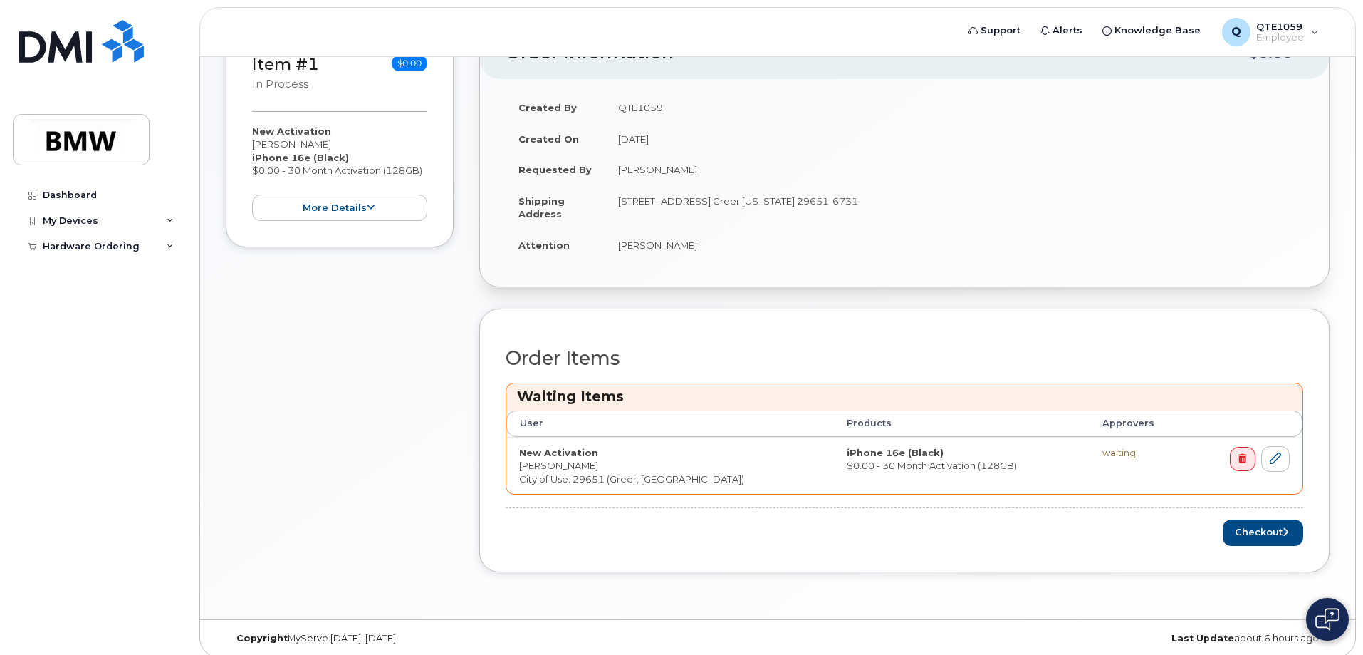
scroll to position [303, 0]
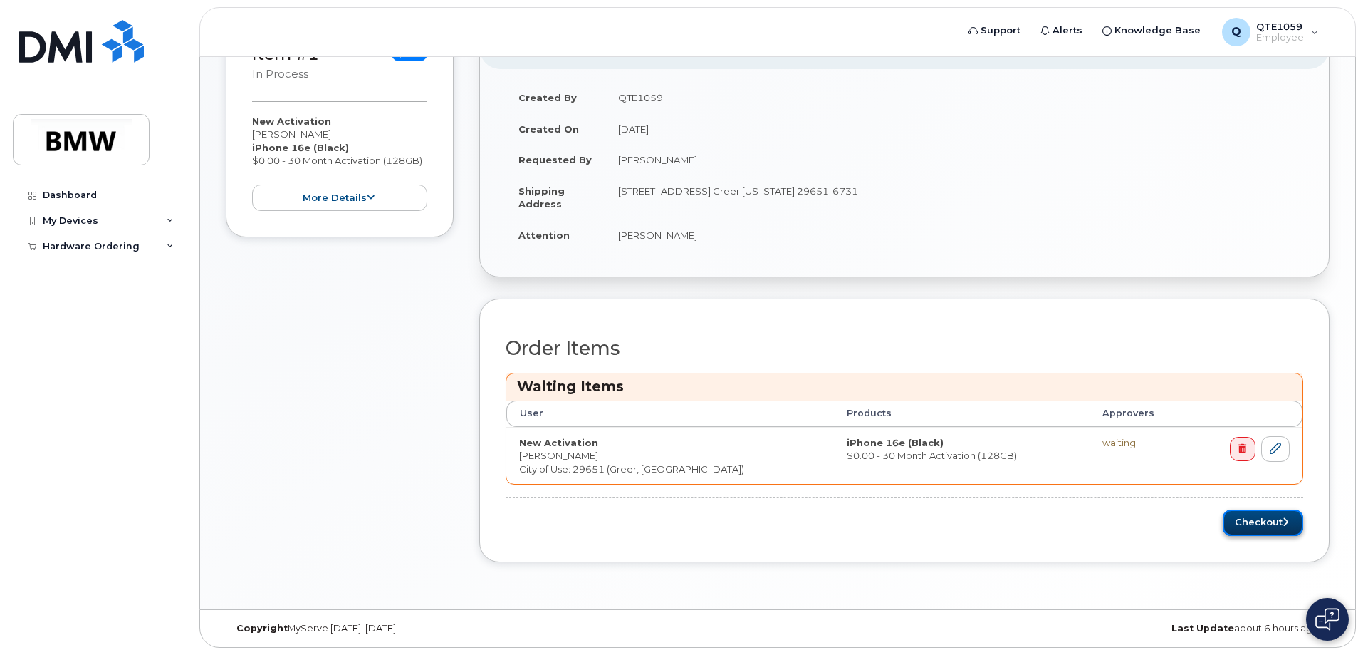
click at [1273, 520] on button "Checkout" at bounding box center [1263, 522] width 80 height 26
